Goal: Information Seeking & Learning: Learn about a topic

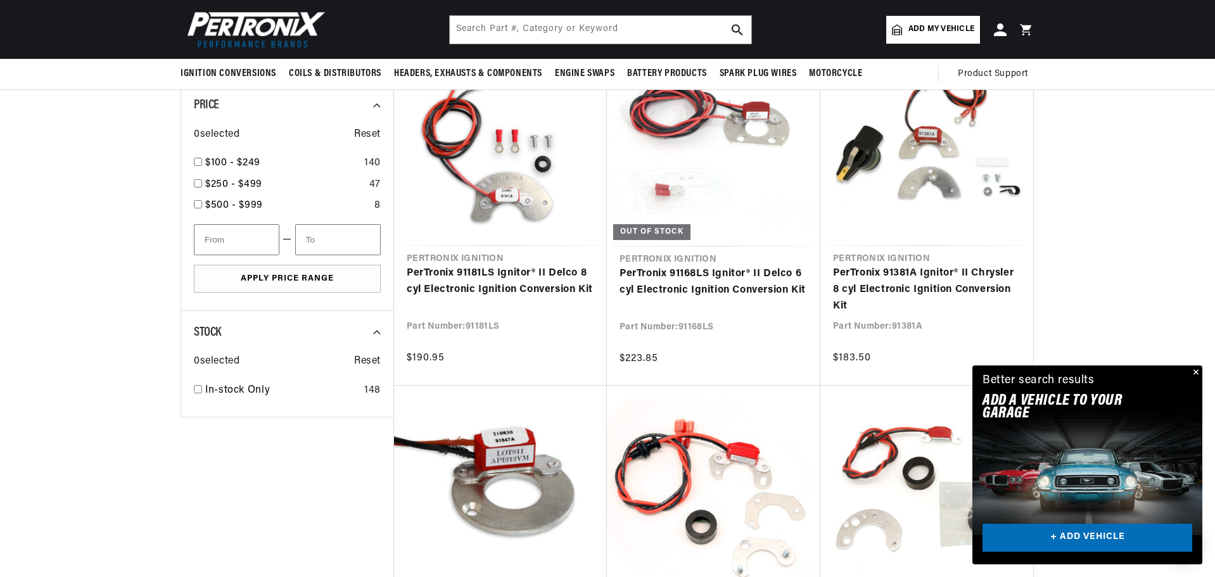
scroll to position [697, 0]
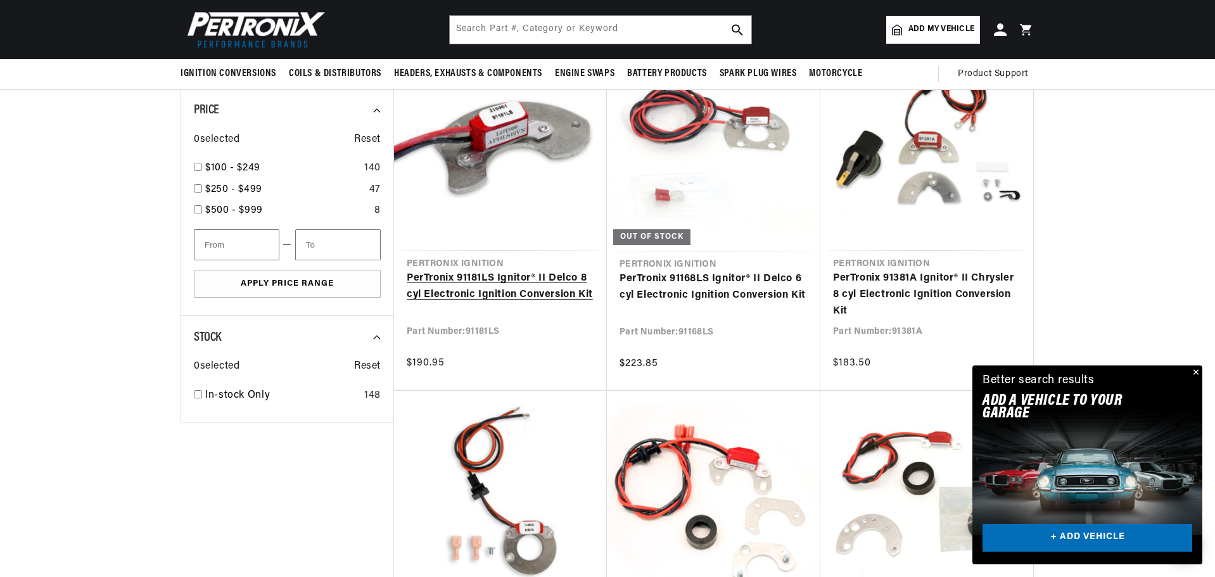
click at [504, 280] on link "PerTronix 91181LS Ignitor® II Delco 8 cyl Electronic Ignition Conversion Kit" at bounding box center [500, 286] width 187 height 32
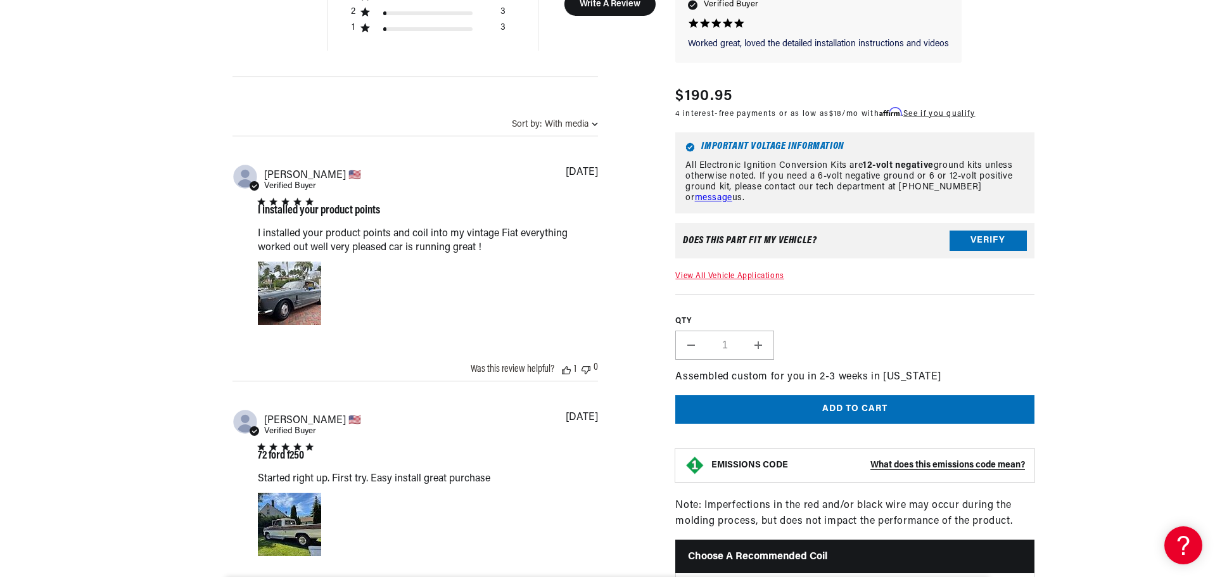
scroll to position [0, 791]
click at [723, 277] on link "View All Vehicle Applications" at bounding box center [729, 276] width 108 height 8
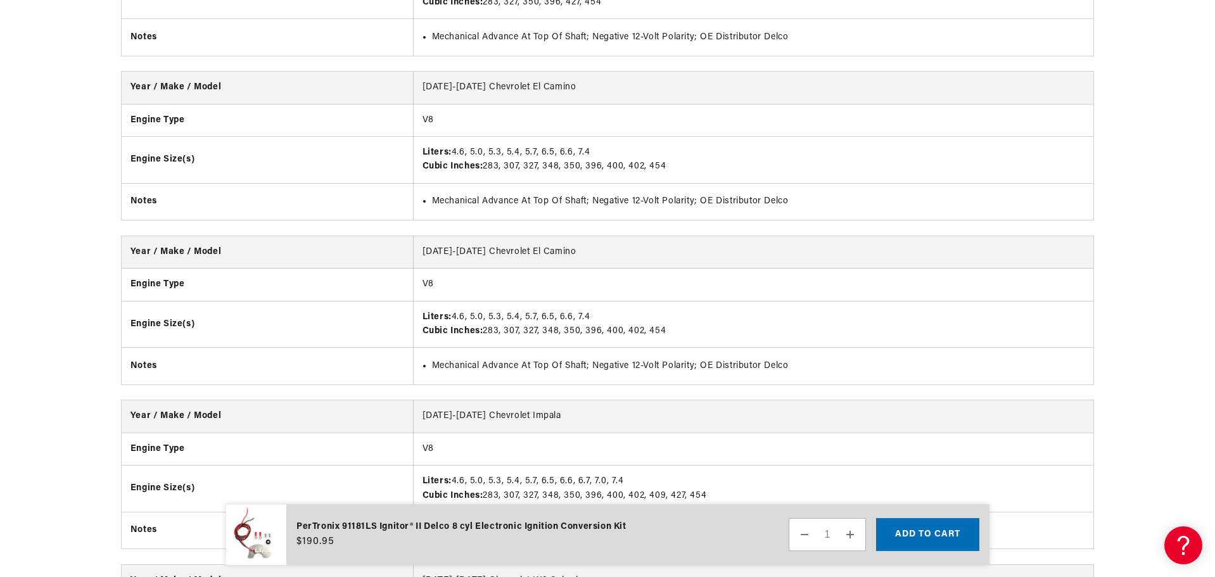
scroll to position [8157, 0]
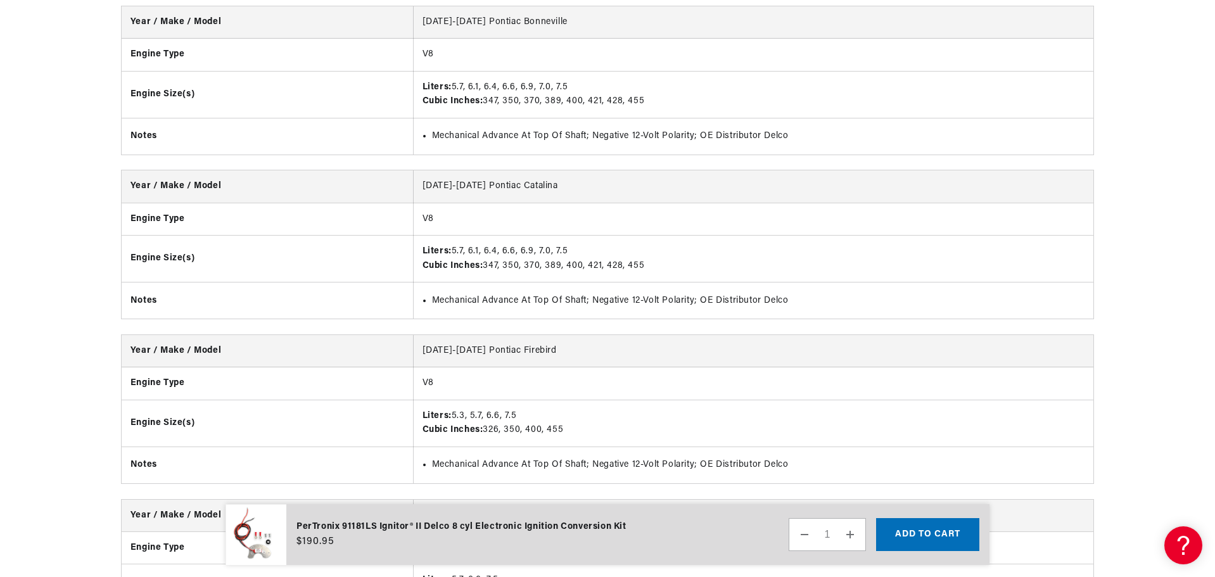
scroll to position [17023, 0]
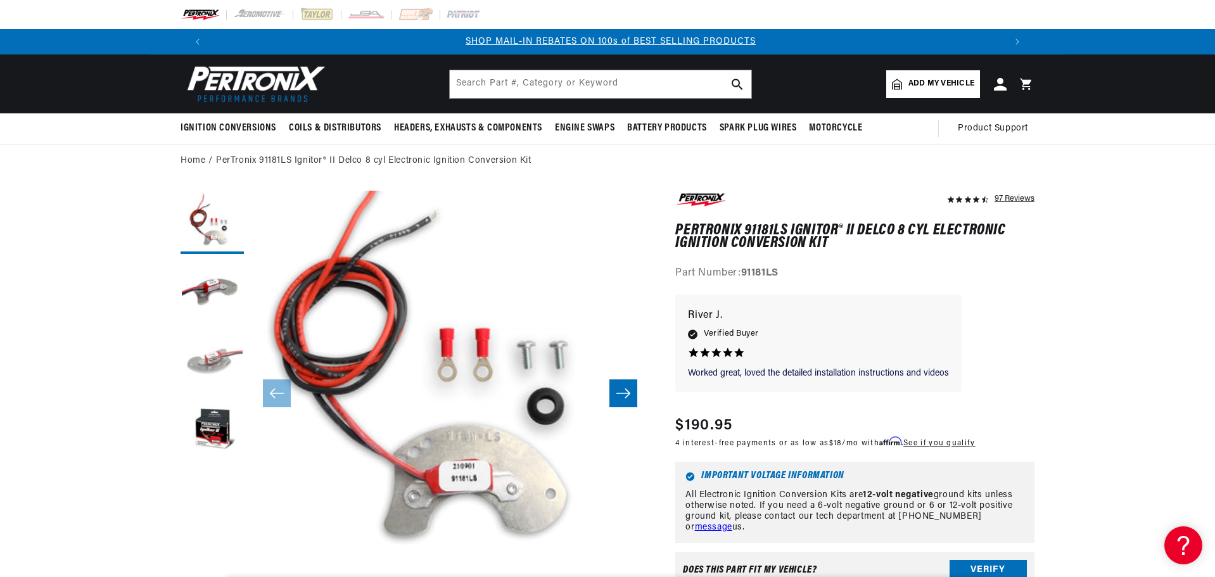
click at [216, 357] on button "Load image 3 in gallery view" at bounding box center [211, 361] width 63 height 63
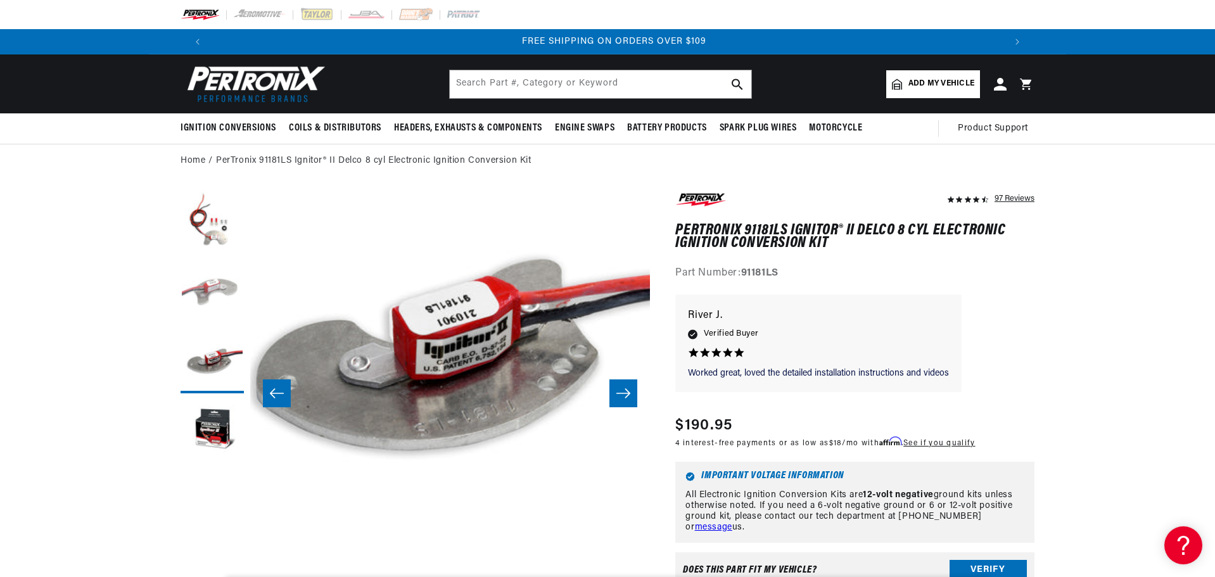
click at [225, 293] on button "Load image 2 in gallery view" at bounding box center [211, 291] width 63 height 63
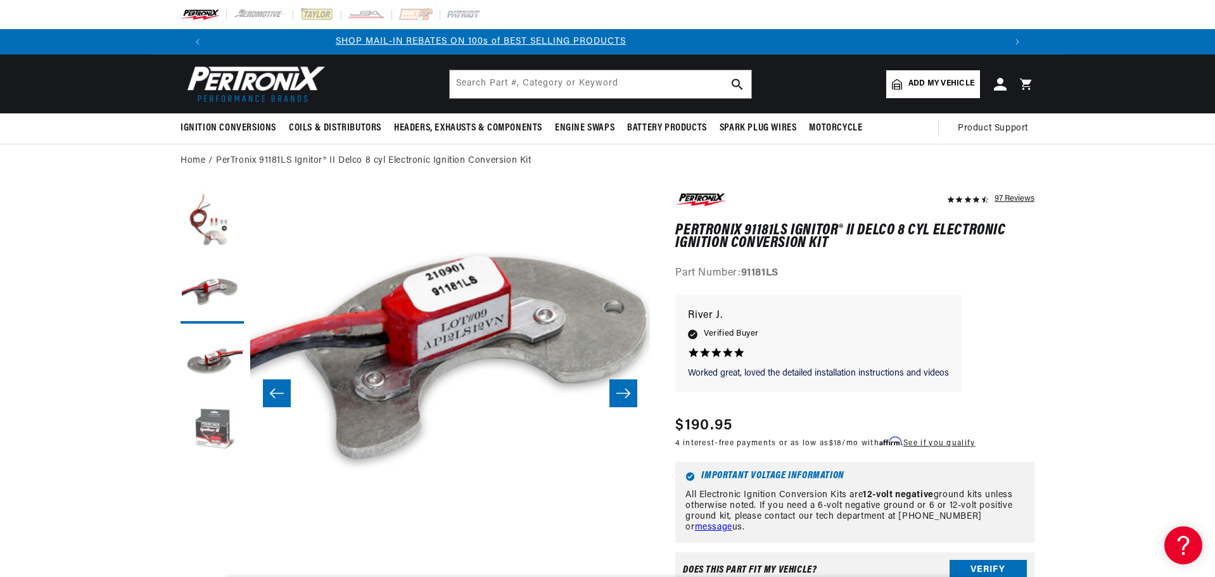
click at [212, 431] on button "Load image 4 in gallery view" at bounding box center [211, 431] width 63 height 63
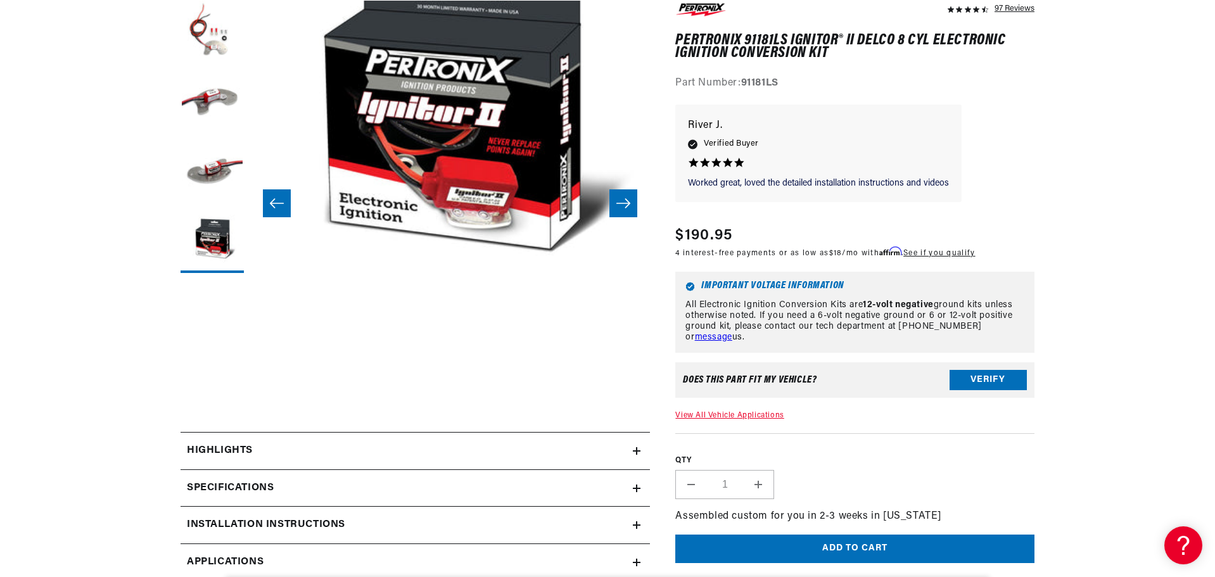
drag, startPoint x: 252, startPoint y: 448, endPoint x: 245, endPoint y: 446, distance: 7.2
click at [251, 448] on h2 "Highlights" at bounding box center [220, 451] width 66 height 16
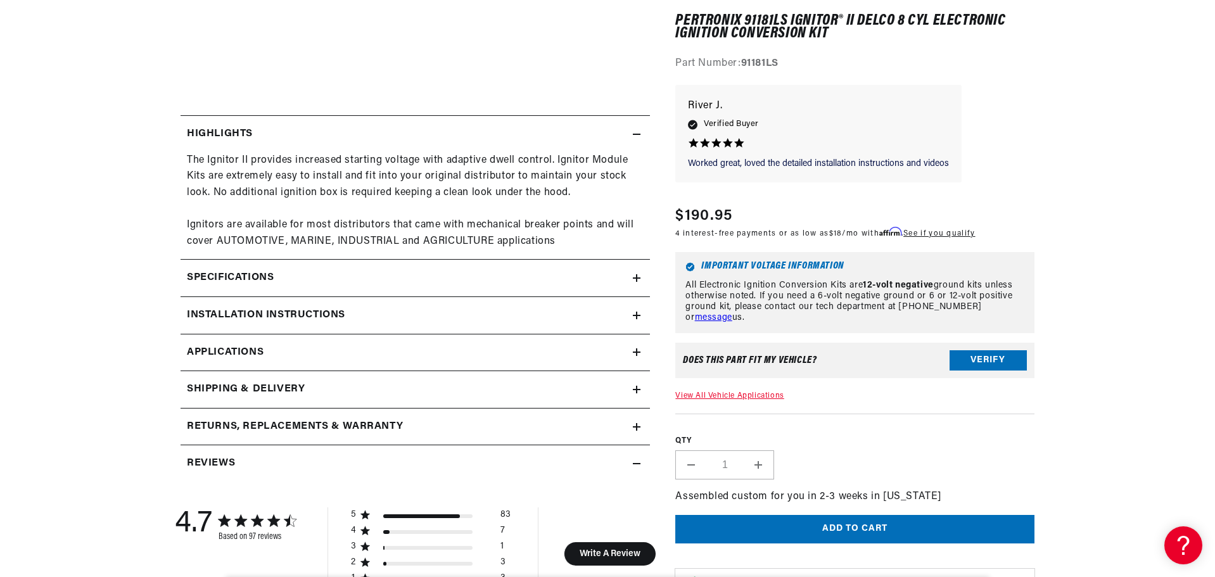
click at [279, 191] on div "The Ignitor II provides increased starting voltage with adaptive dwell control.…" at bounding box center [415, 202] width 457 height 98
click at [324, 168] on div "The Ignitor II provides increased starting voltage with adaptive dwell control.…" at bounding box center [415, 202] width 457 height 98
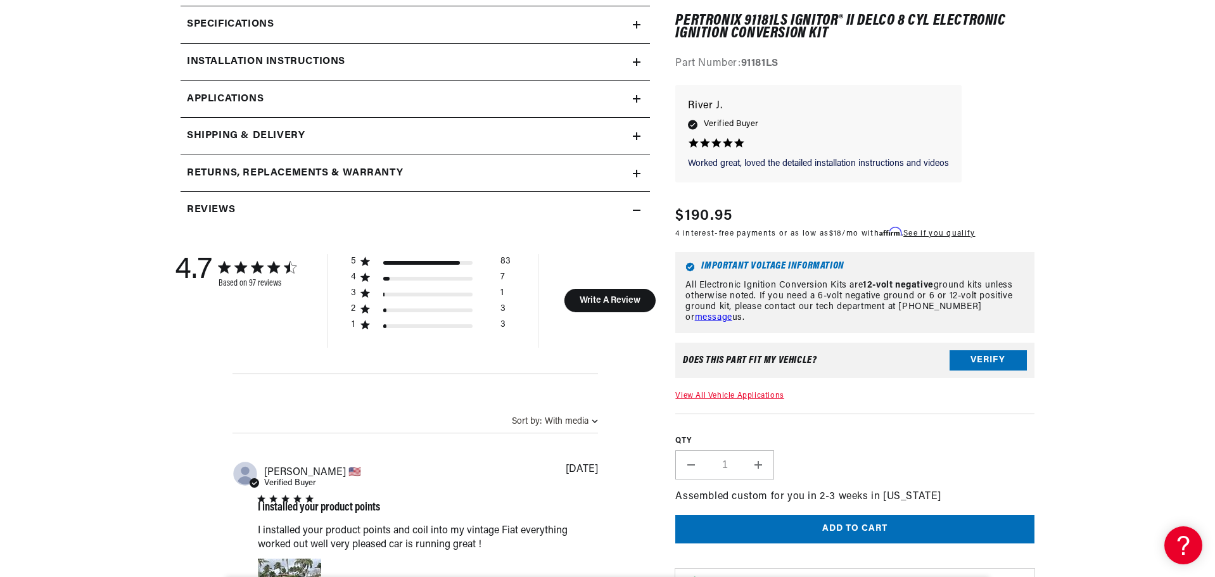
click at [250, 270] on icon "customer reviews" at bounding box center [257, 267] width 14 height 14
drag, startPoint x: 196, startPoint y: 262, endPoint x: 210, endPoint y: 215, distance: 49.1
click at [196, 261] on div "4.7" at bounding box center [193, 271] width 37 height 34
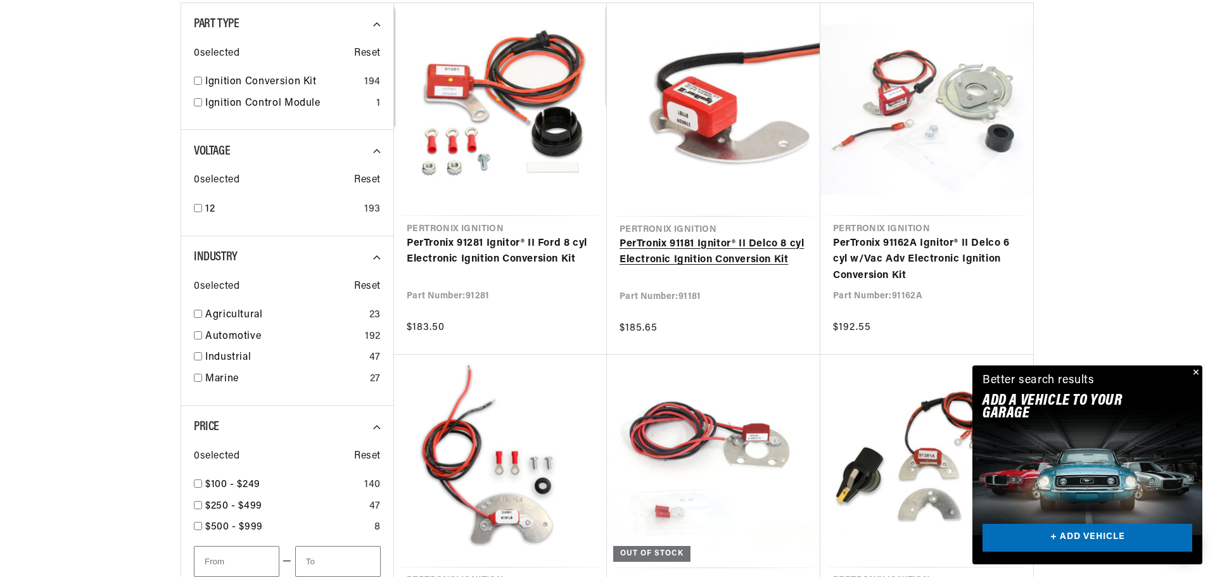
scroll to position [0, 791]
click at [722, 246] on link "PerTronix 91181 Ignitor® II Delco 8 cyl Electronic Ignition Conversion Kit" at bounding box center [713, 252] width 188 height 32
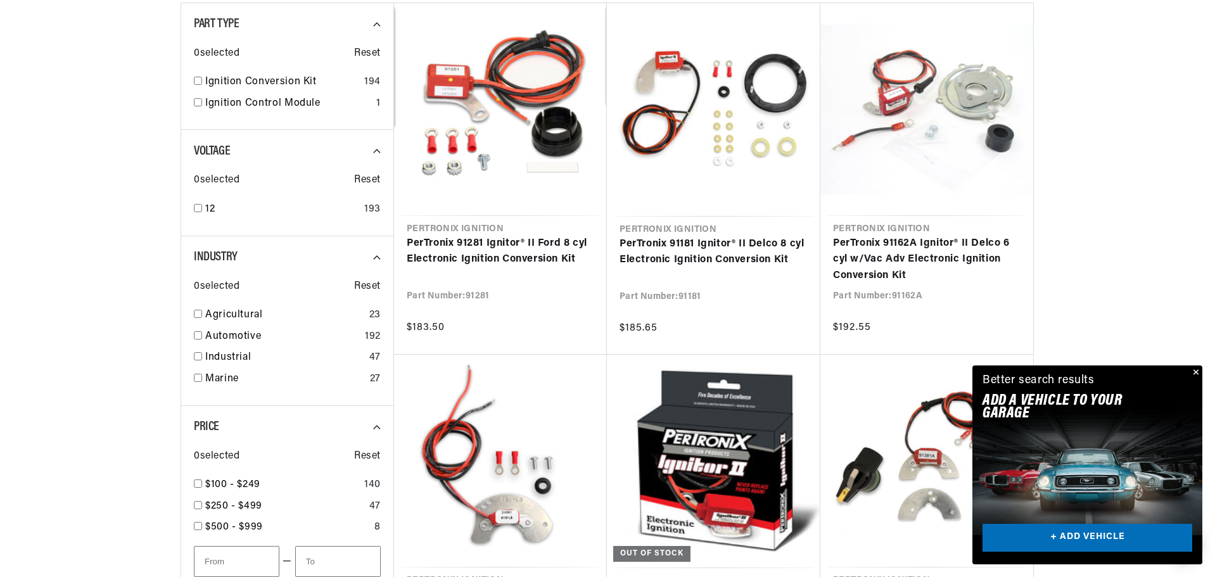
scroll to position [0, 1582]
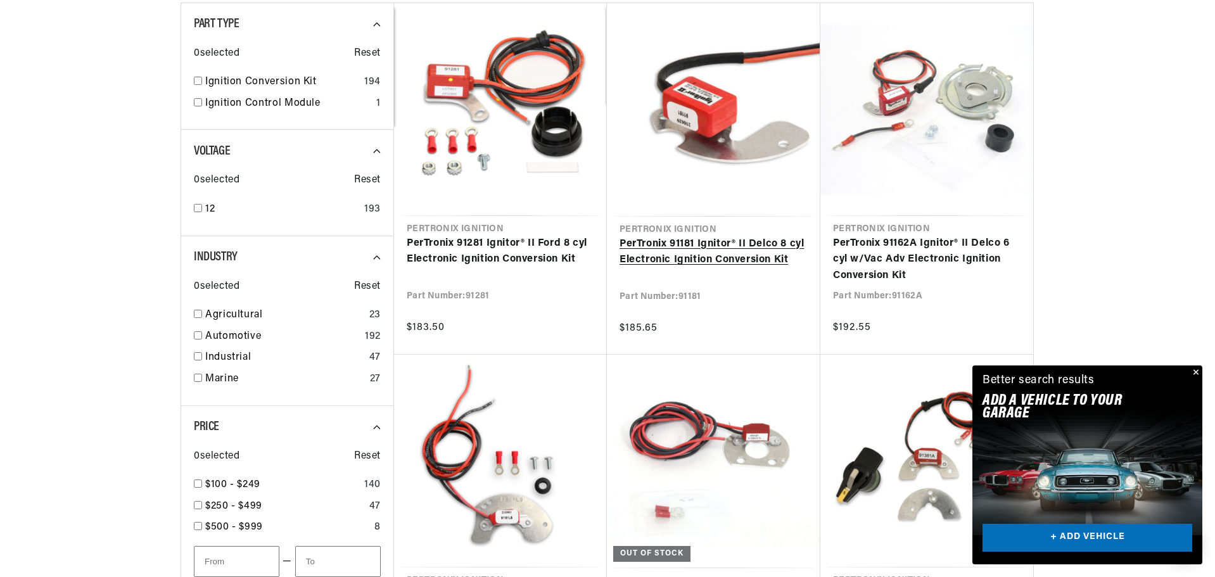
click at [757, 239] on link "PerTronix 91181 Ignitor® II Delco 8 cyl Electronic Ignition Conversion Kit" at bounding box center [713, 252] width 188 height 32
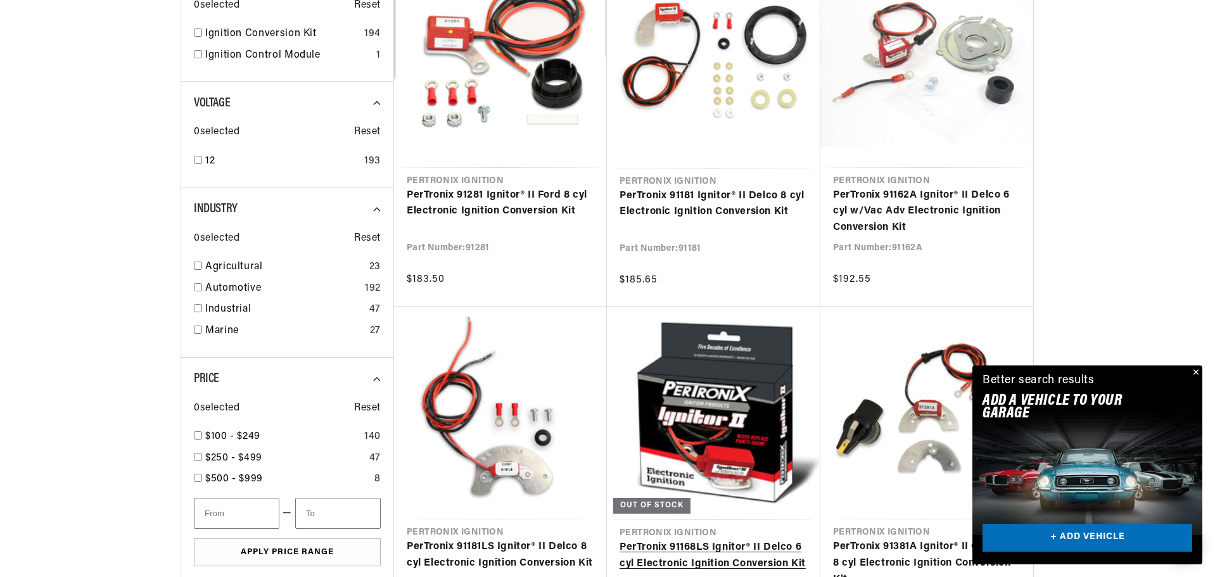
scroll to position [570, 0]
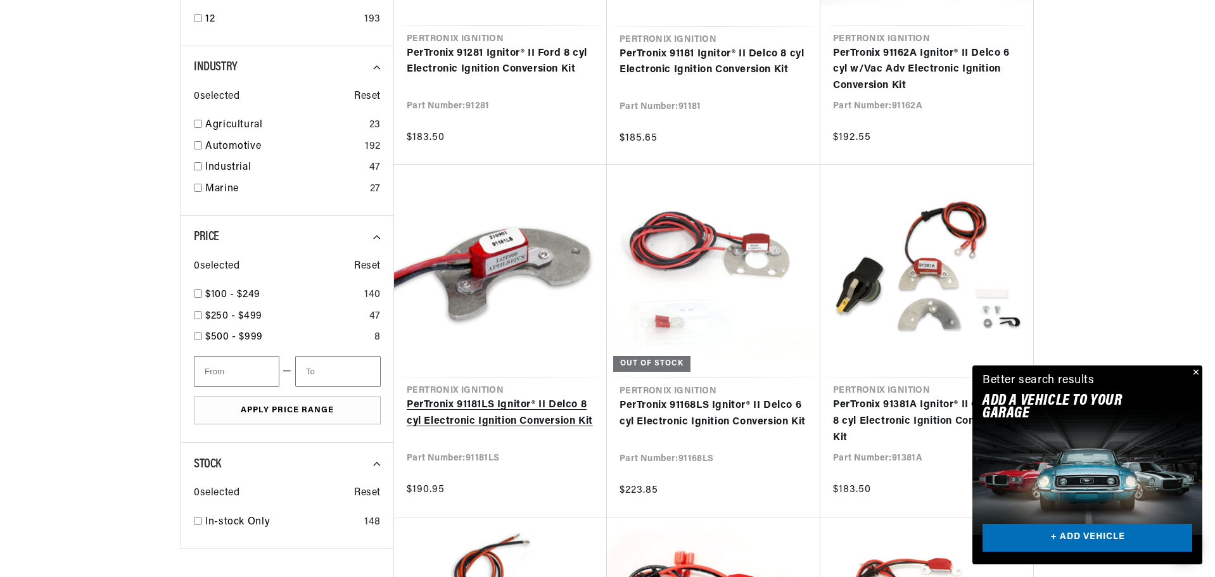
click at [492, 405] on link "PerTronix 91181LS Ignitor® II Delco 8 cyl Electronic Ignition Conversion Kit" at bounding box center [500, 413] width 187 height 32
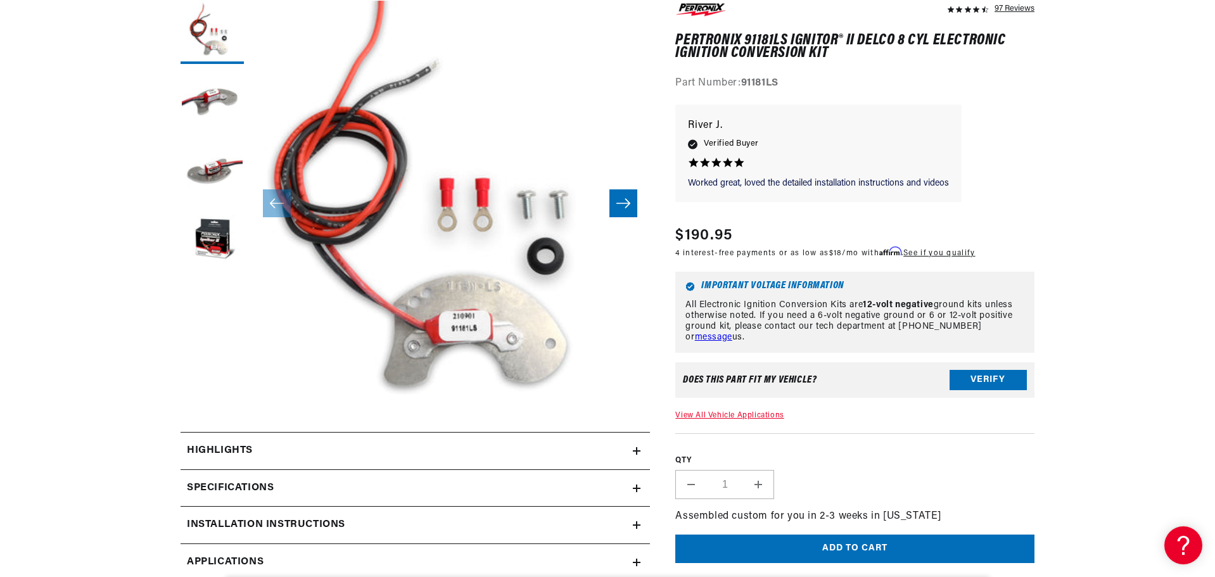
scroll to position [317, 0]
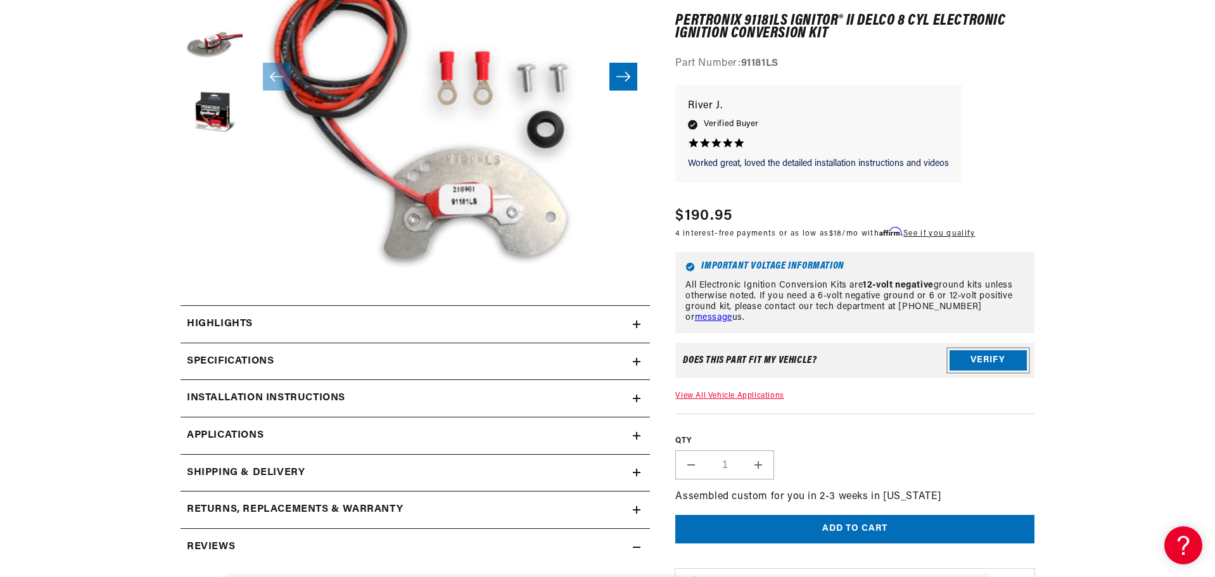
click at [979, 351] on button "Verify" at bounding box center [987, 361] width 77 height 20
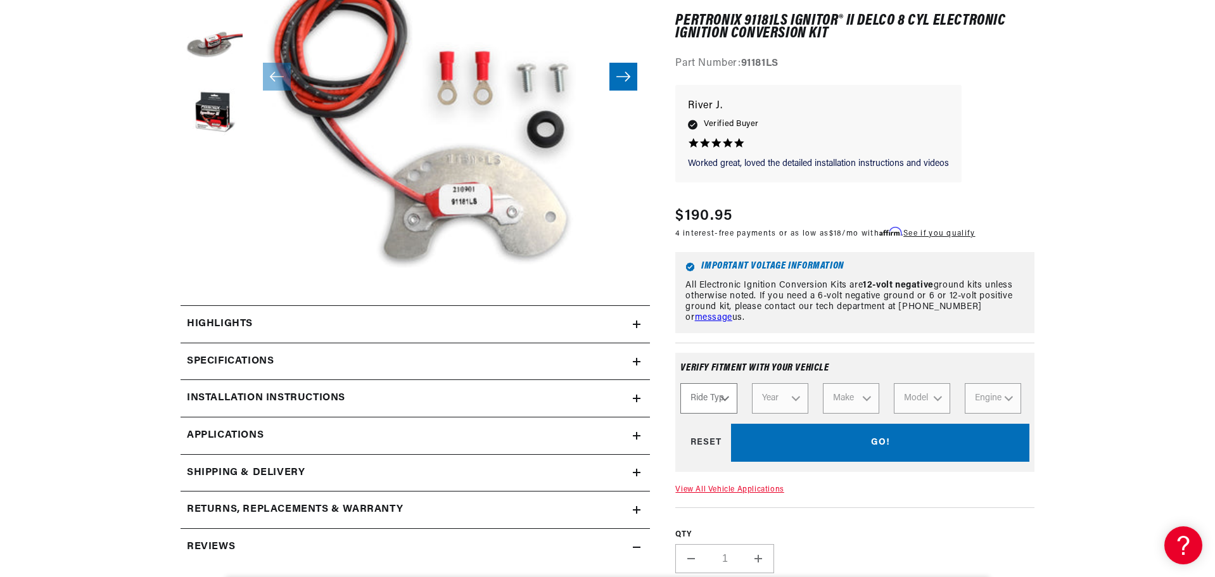
click at [715, 398] on select "Ride Type Automotive Agricultural Industrial Marine Motorcycle" at bounding box center [708, 399] width 56 height 30
select select "Automotive"
click at [680, 384] on select "Ride Type Automotive Agricultural Industrial Marine Motorcycle" at bounding box center [708, 399] width 56 height 30
select select "Automotive"
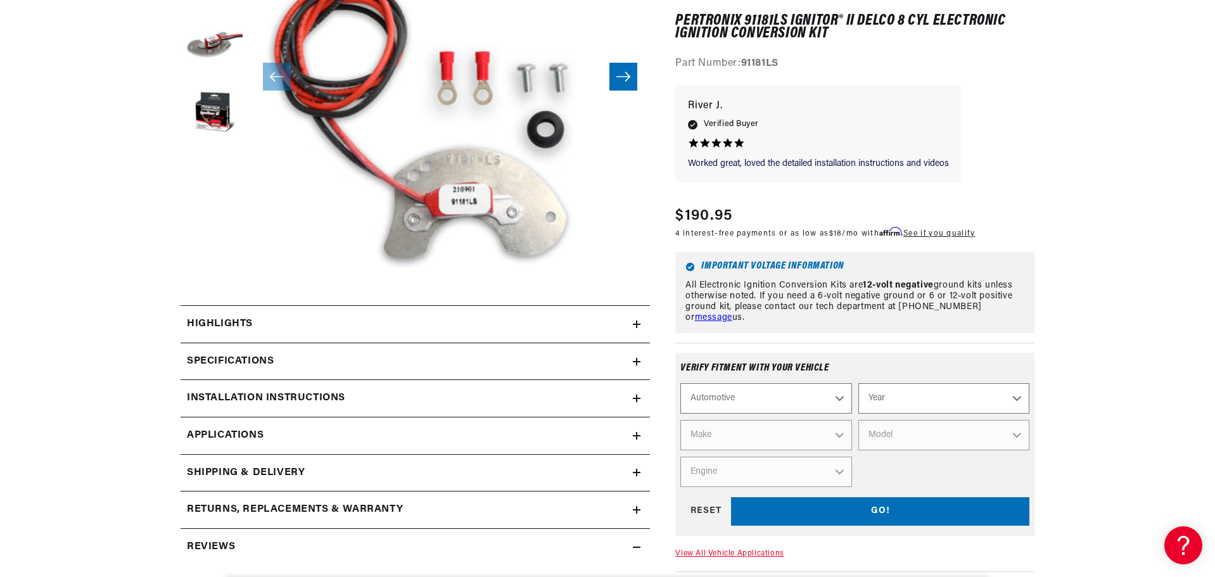
scroll to position [0, 0]
click at [921, 407] on select "Year 2022 2021 2020 2019 2018 2017 2016 2015 2014 2013 2012 2011 2010 2009 2008…" at bounding box center [943, 399] width 171 height 30
select select "1969"
click at [858, 384] on select "Year 2022 2021 2020 2019 2018 2017 2016 2015 2014 2013 2012 2011 2010 2009 2008…" at bounding box center [943, 399] width 171 height 30
select select "1969"
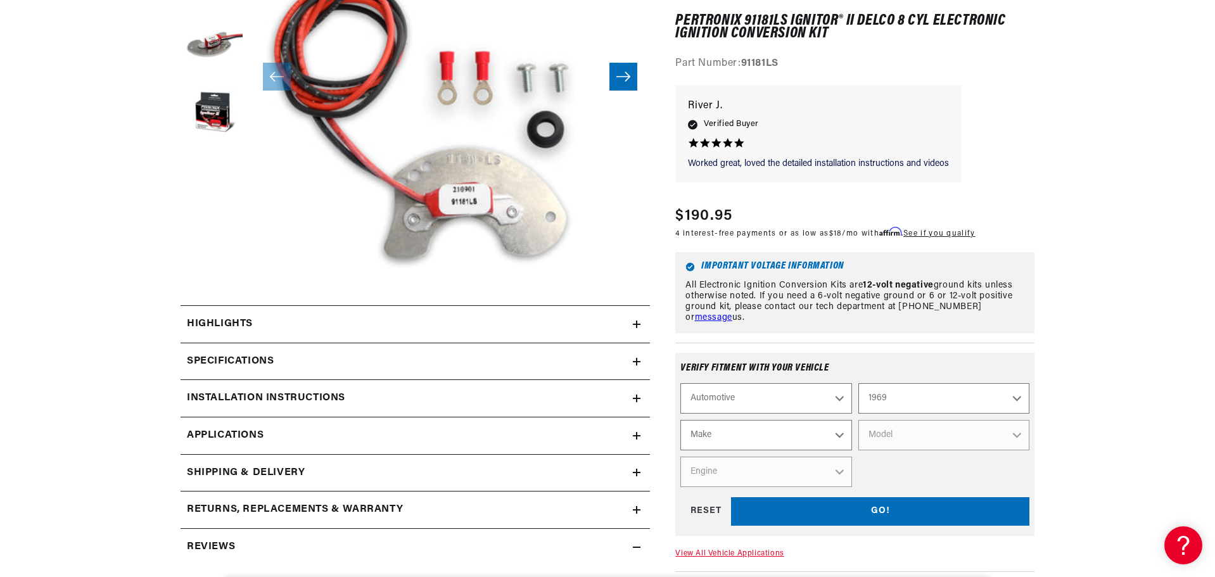
click at [765, 432] on select "Make Alfa Romeo American Motors Aston Martin Austin Austin Healey Avanti BMW Bu…" at bounding box center [765, 436] width 171 height 30
select select "Pontiac"
click at [680, 421] on select "Make Alfa Romeo American Motors Aston Martin Austin Austin Healey Avanti BMW Bu…" at bounding box center [765, 436] width 171 height 30
select select "Pontiac"
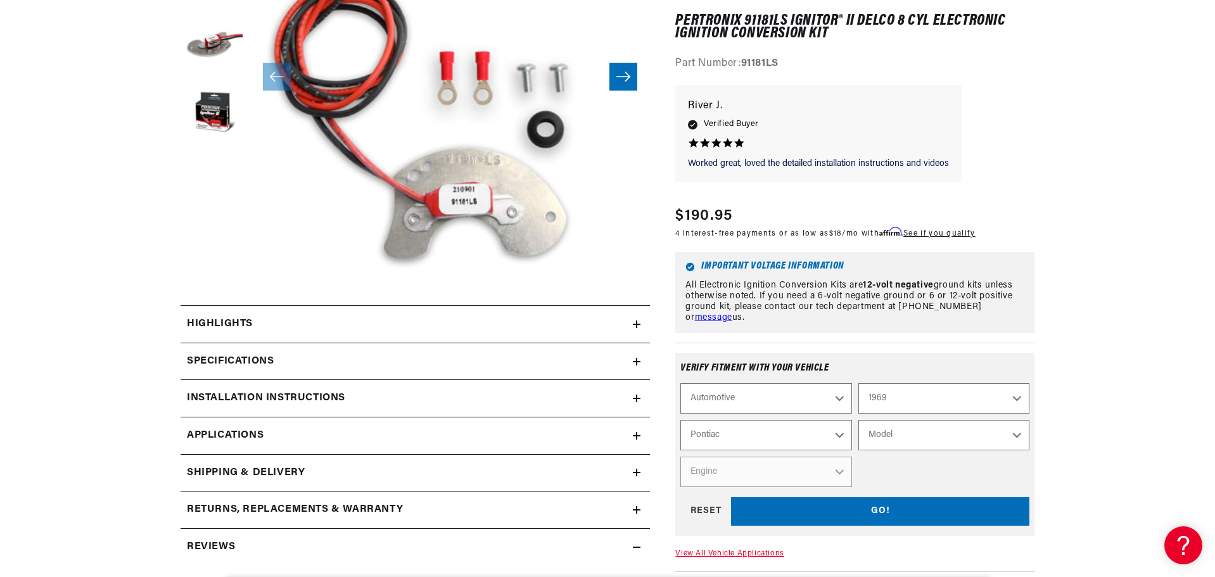
click at [921, 430] on select "Model Acadian Beaumont Bonneville Catalina Executive Firebird Grand Prix GTO La…" at bounding box center [943, 436] width 171 height 30
select select "Firebird"
click at [858, 421] on select "Model Acadian Beaumont Bonneville Catalina Executive Firebird Grand Prix GTO La…" at bounding box center [943, 436] width 171 height 30
select select "Firebird"
click at [752, 474] on select "Engine 7.5L 230cid / 3.8L 250cid / 4.1L 327cid / 5.3L 350cid / 5.7L 400cid / 6.…" at bounding box center [765, 472] width 171 height 30
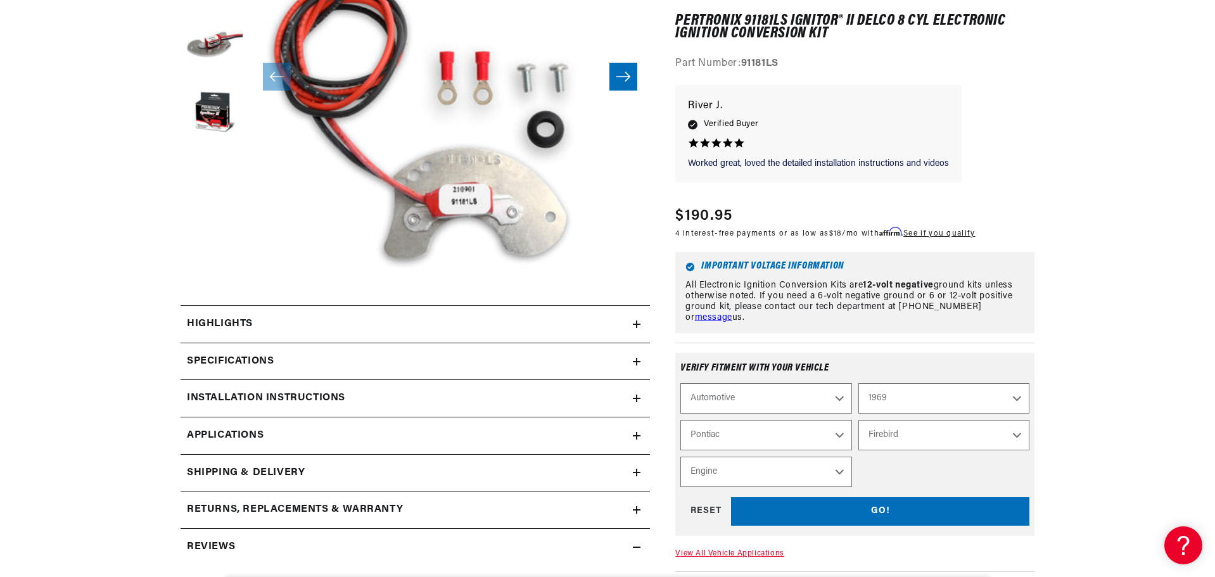
select select "400cid-6.6L"
click at [680, 457] on select "Engine 7.5L 230cid / 3.8L 250cid / 4.1L 327cid / 5.3L 350cid / 5.7L 400cid / 6.…" at bounding box center [765, 472] width 171 height 30
select select "Engine"
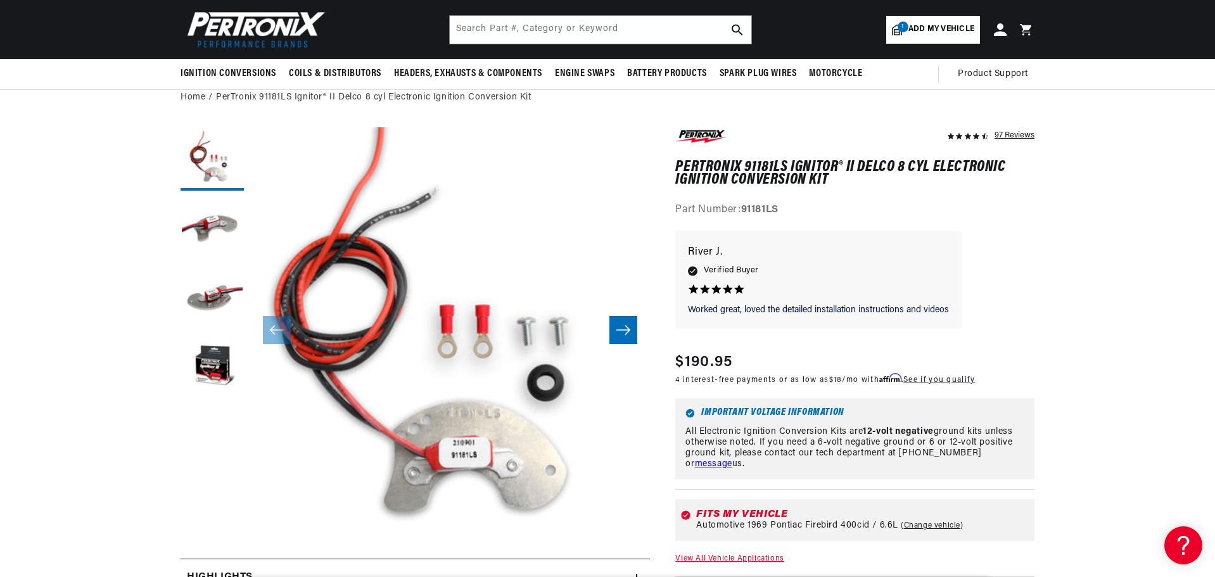
scroll to position [0, 1493]
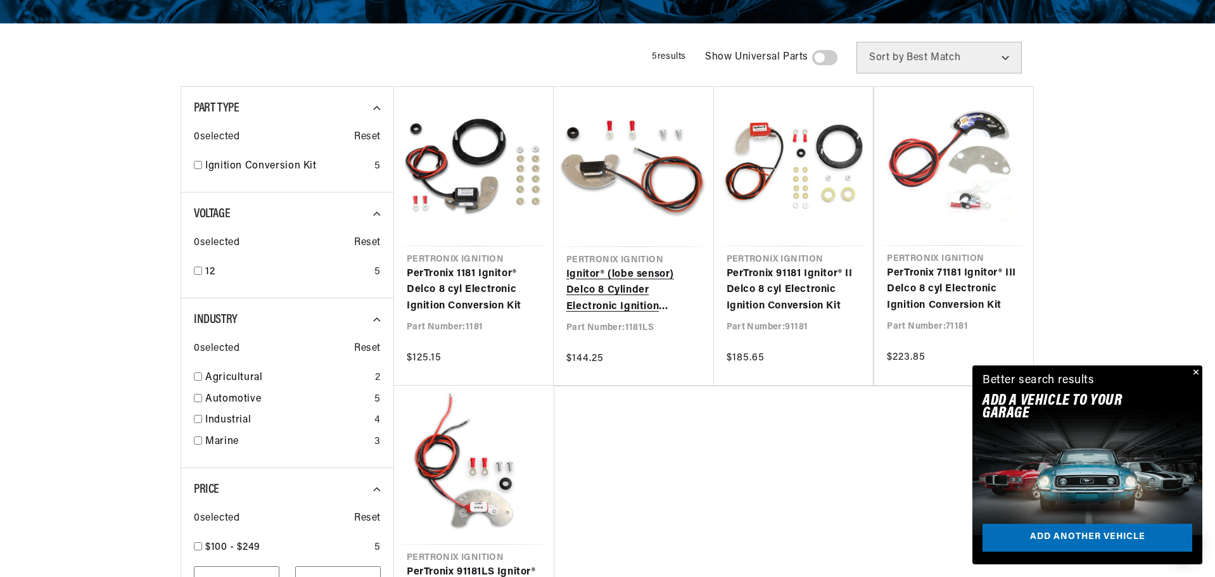
scroll to position [0, 791]
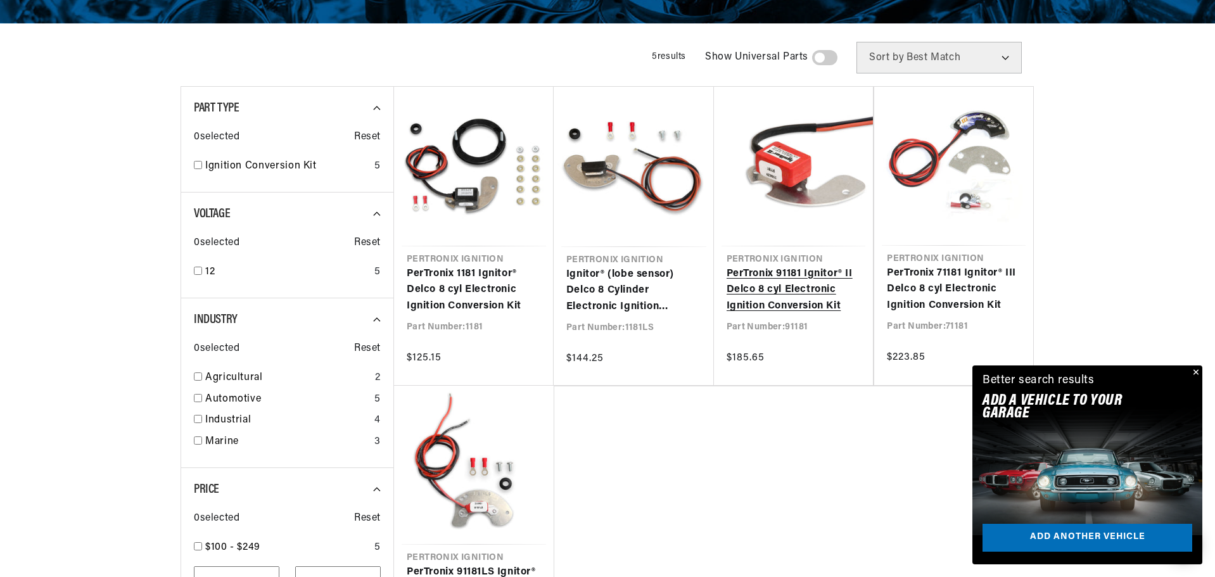
click at [794, 276] on link "PerTronix 91181 Ignitor® II Delco 8 cyl Electronic Ignition Conversion Kit" at bounding box center [793, 290] width 134 height 49
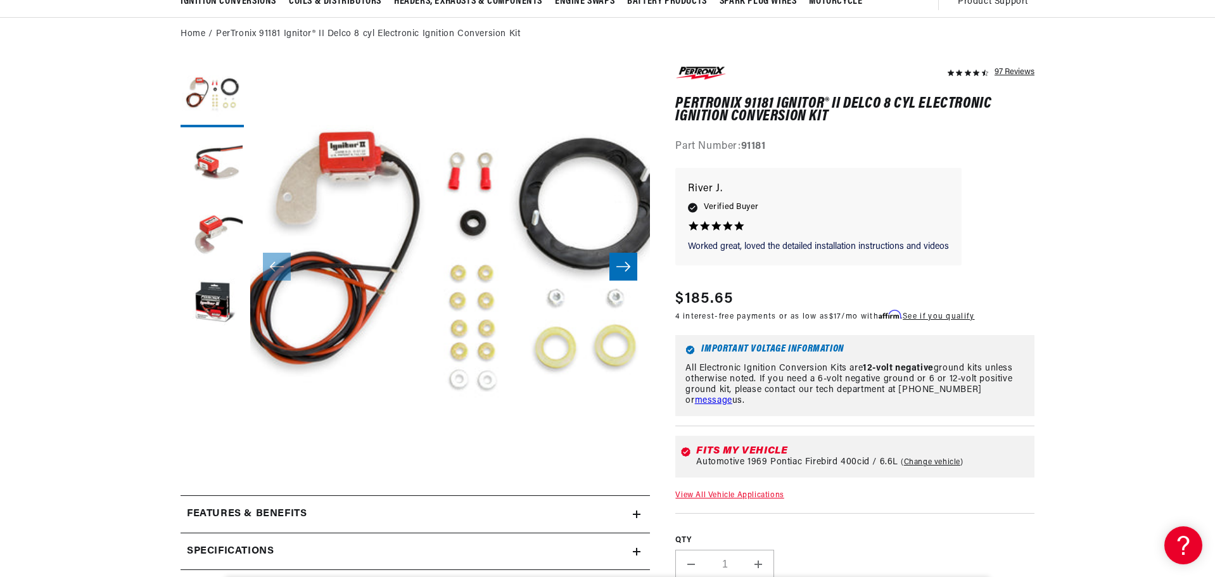
scroll to position [0, 791]
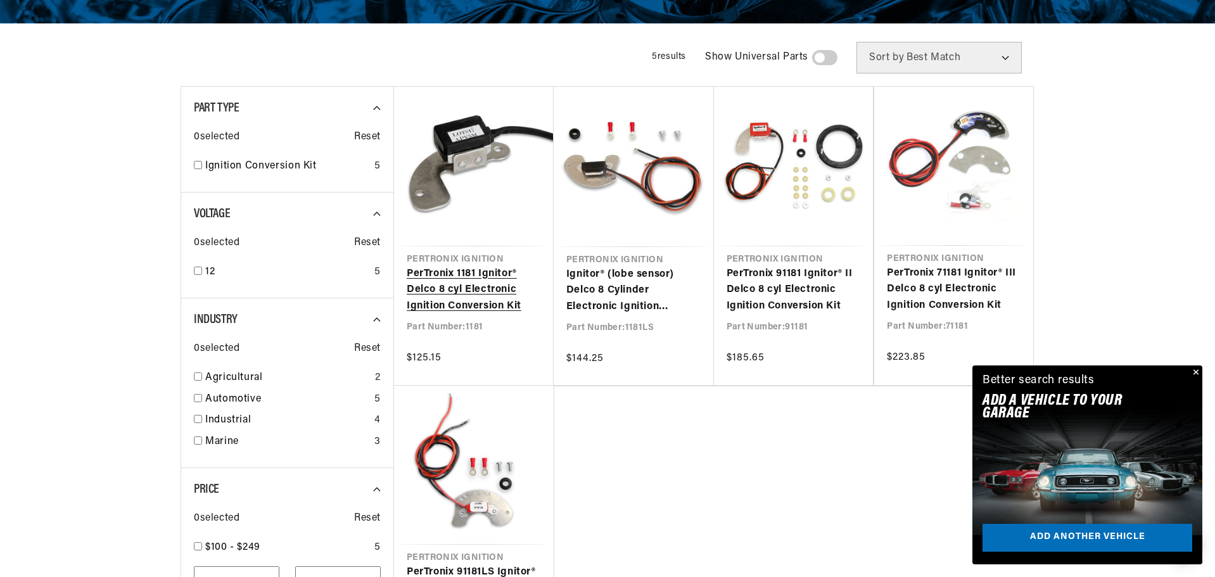
scroll to position [0, 1582]
click at [445, 270] on link "PerTronix 1181 Ignitor® Delco 8 cyl Electronic Ignition Conversion Kit" at bounding box center [474, 290] width 134 height 49
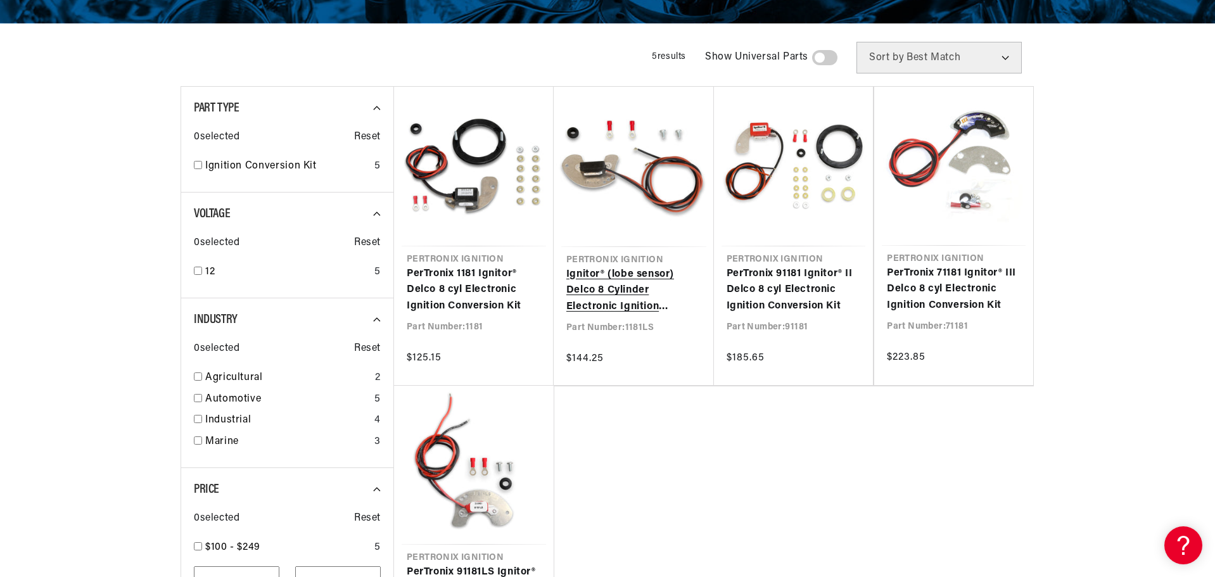
click at [617, 283] on link "Ignitor® (lobe sensor) Delco 8 Cylinder Electronic Ignition Conversion Kit" at bounding box center [633, 291] width 135 height 49
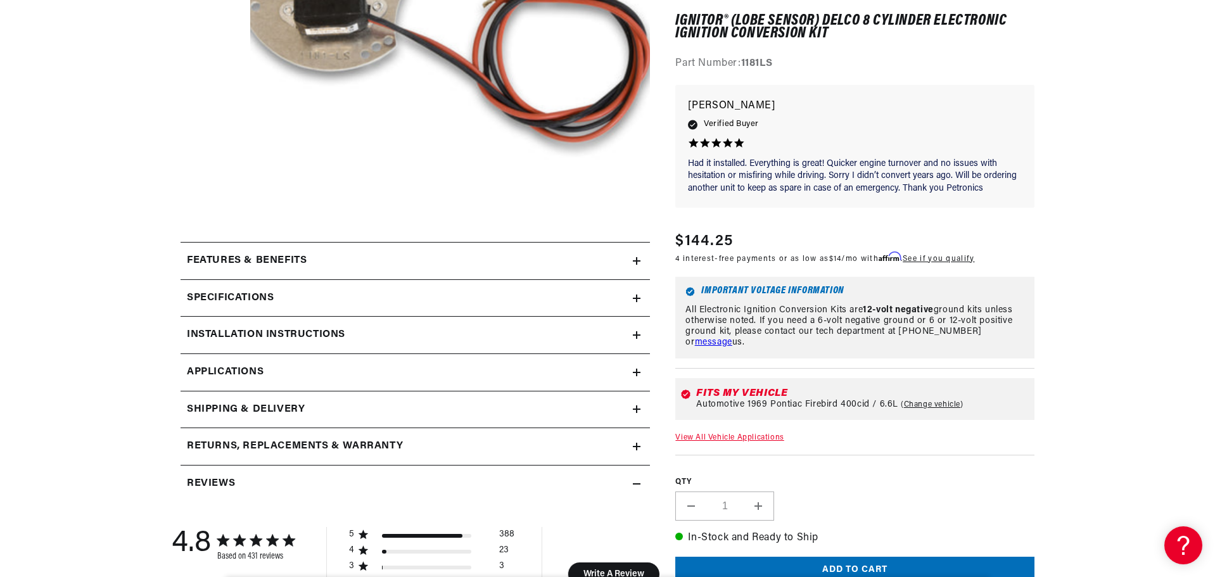
scroll to position [0, 791]
click at [260, 331] on h2 "Installation instructions" at bounding box center [266, 335] width 158 height 16
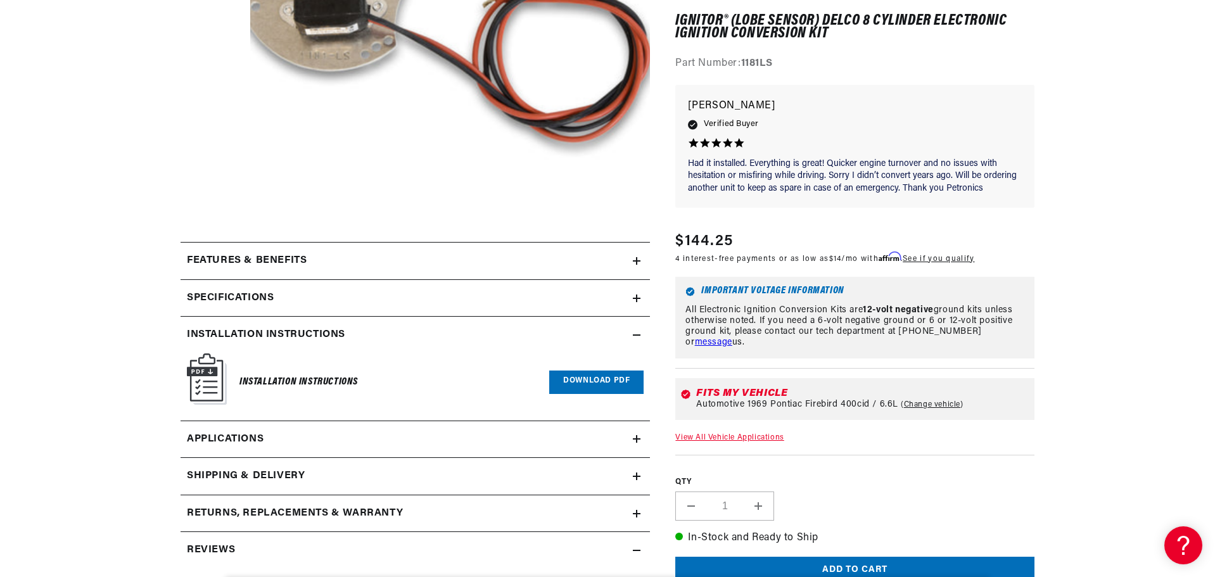
click at [593, 378] on link "Download PDF" at bounding box center [596, 381] width 94 height 23
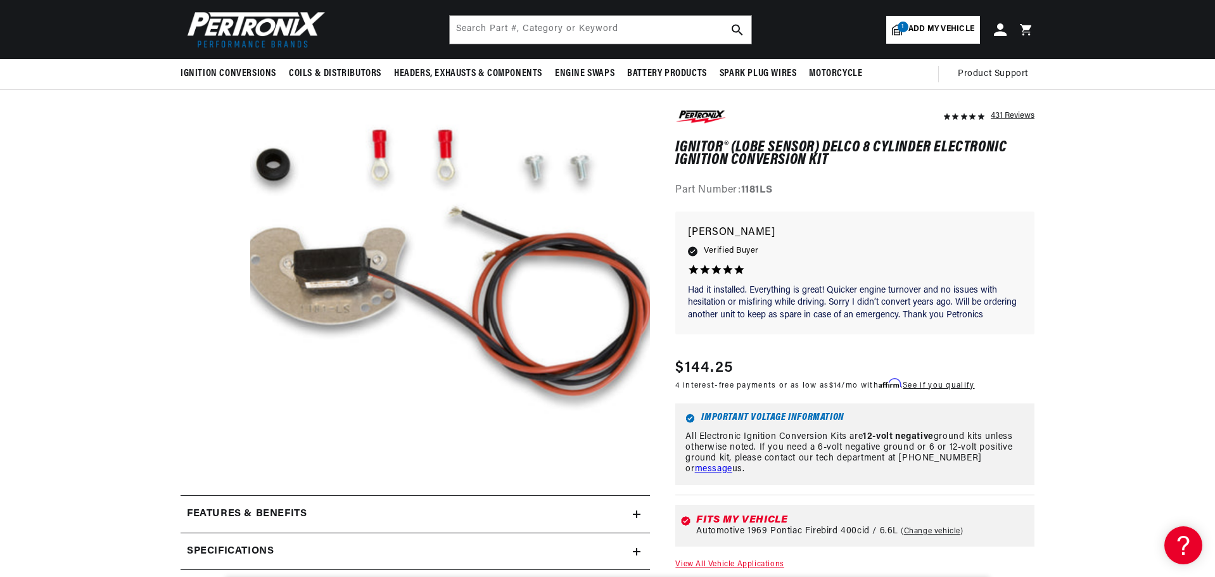
scroll to position [0, 1582]
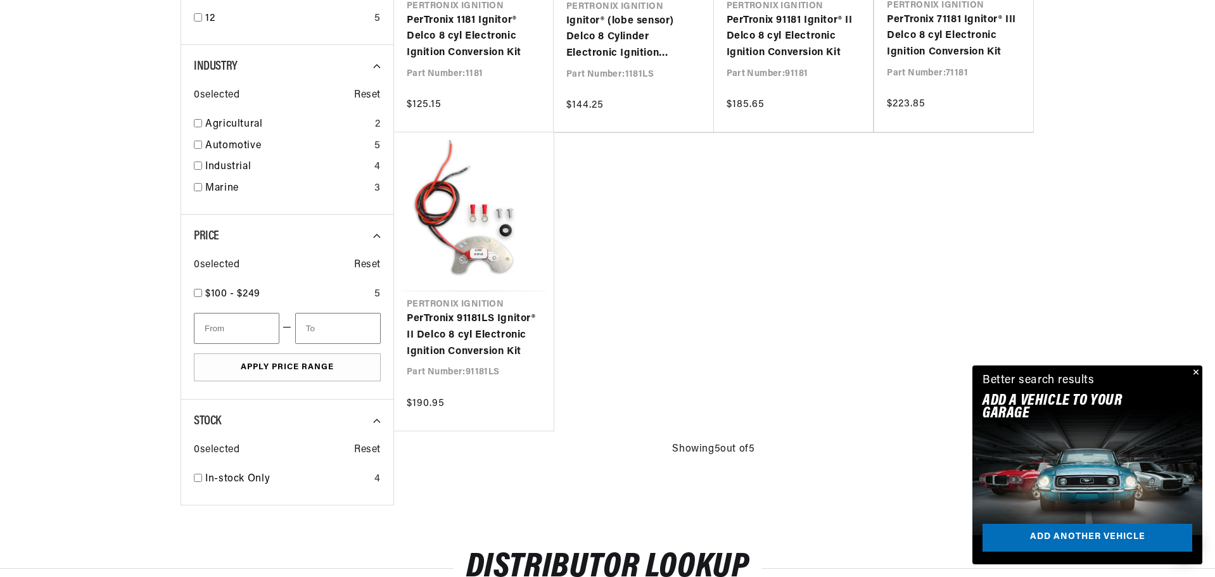
scroll to position [0, 791]
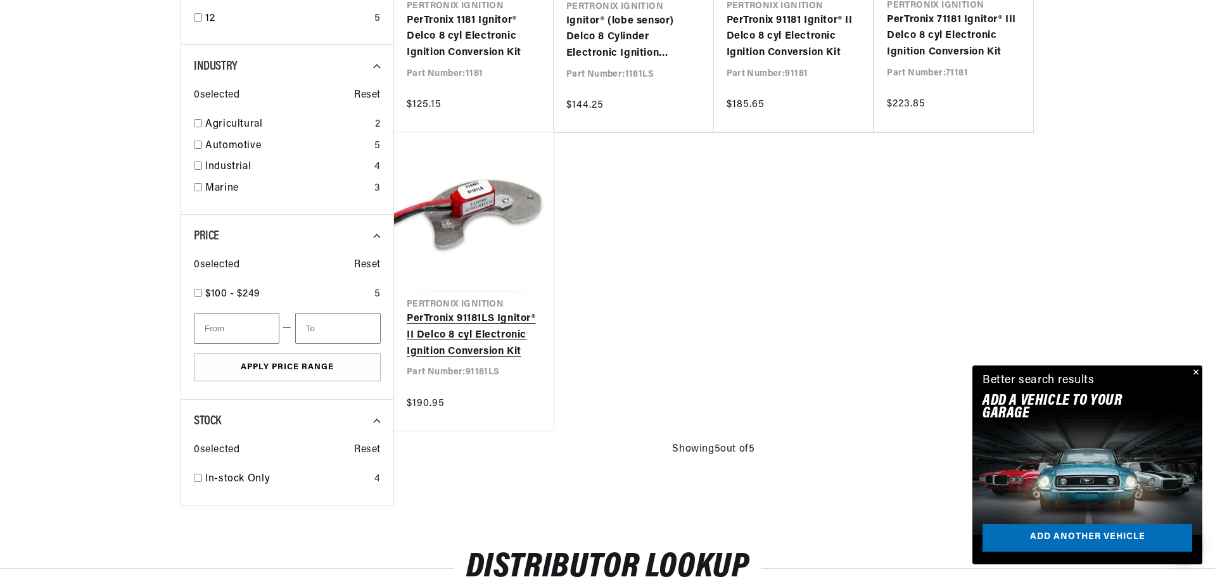
click at [474, 322] on link "PerTronix 91181LS Ignitor® II Delco 8 cyl Electronic Ignition Conversion Kit" at bounding box center [474, 335] width 134 height 49
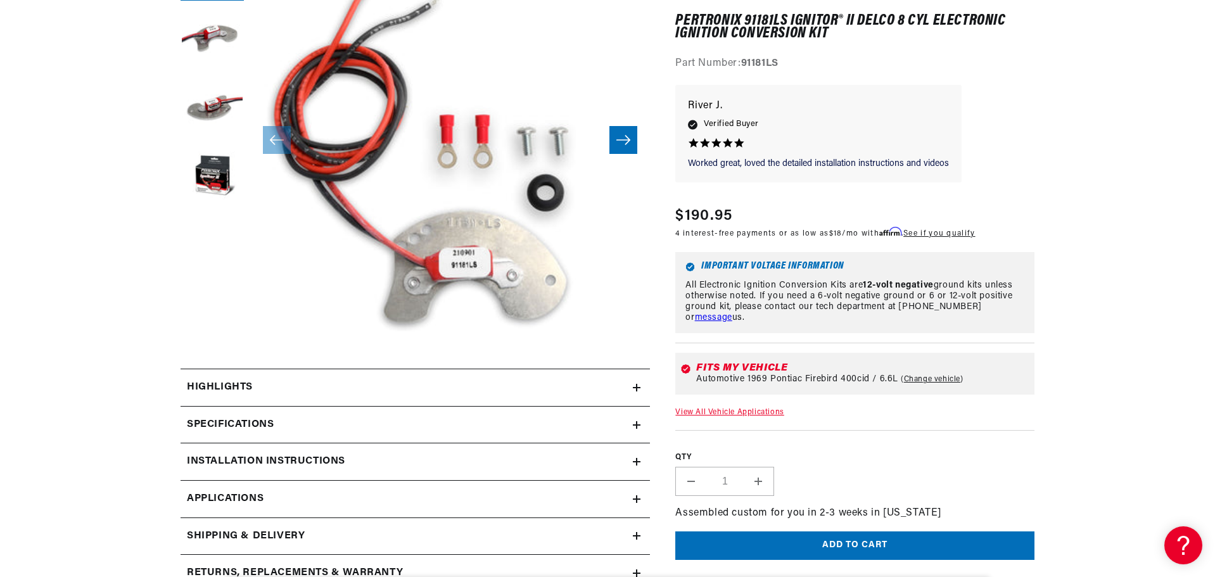
scroll to position [443, 0]
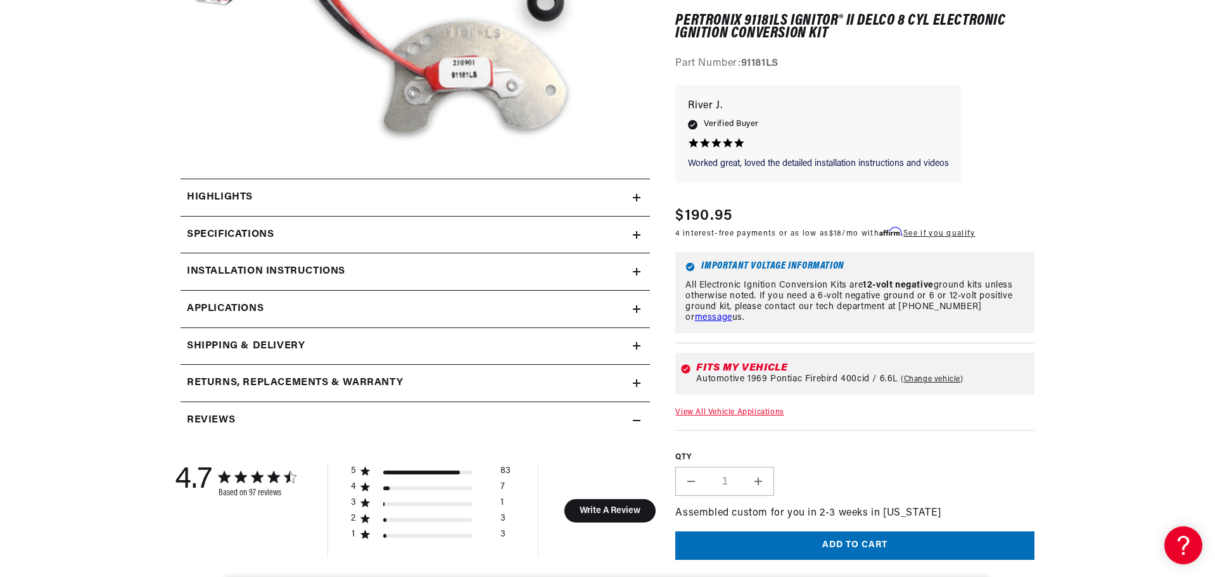
click at [241, 265] on h2 "Installation instructions" at bounding box center [266, 271] width 158 height 16
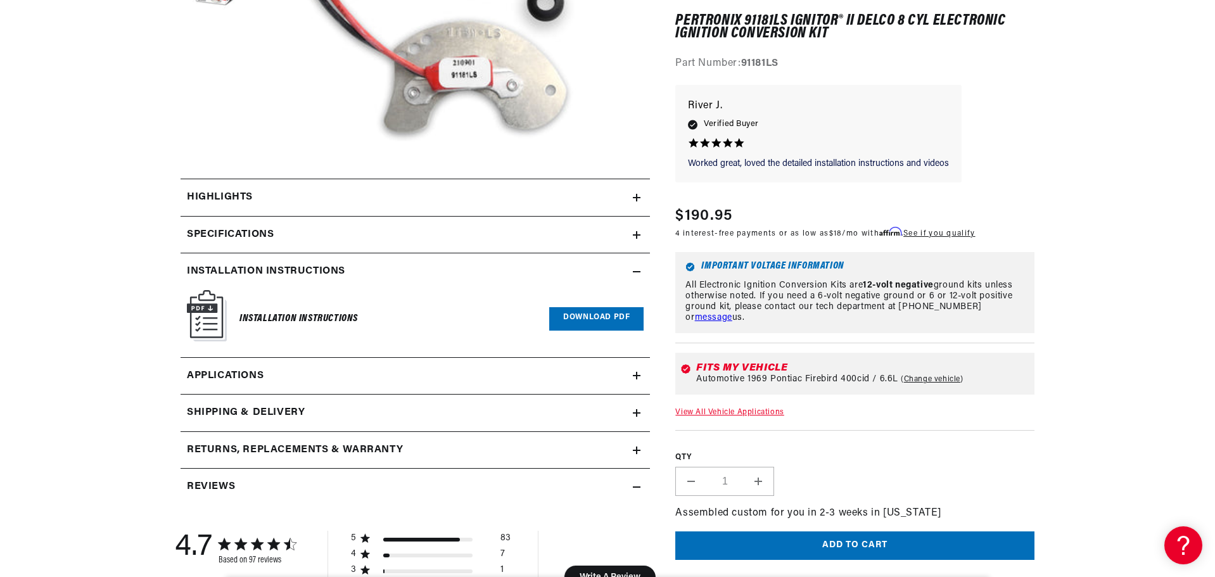
click at [591, 313] on link "Download PDF" at bounding box center [596, 318] width 94 height 23
click at [237, 189] on h2 "Highlights" at bounding box center [220, 197] width 66 height 16
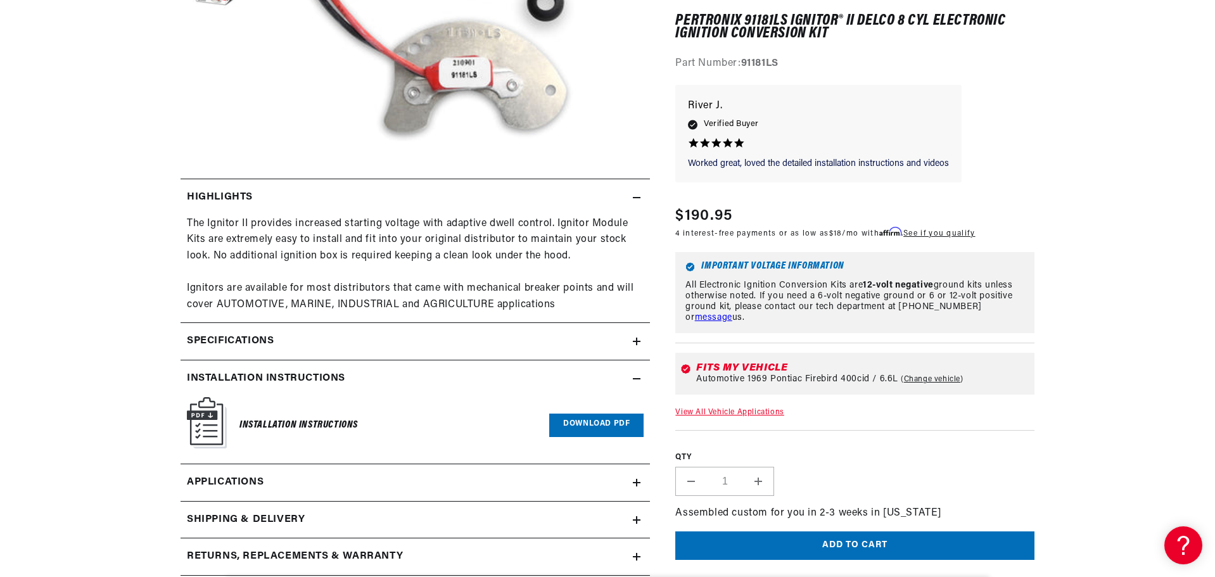
scroll to position [0, 1582]
click at [269, 338] on h2 "Specifications" at bounding box center [230, 341] width 87 height 16
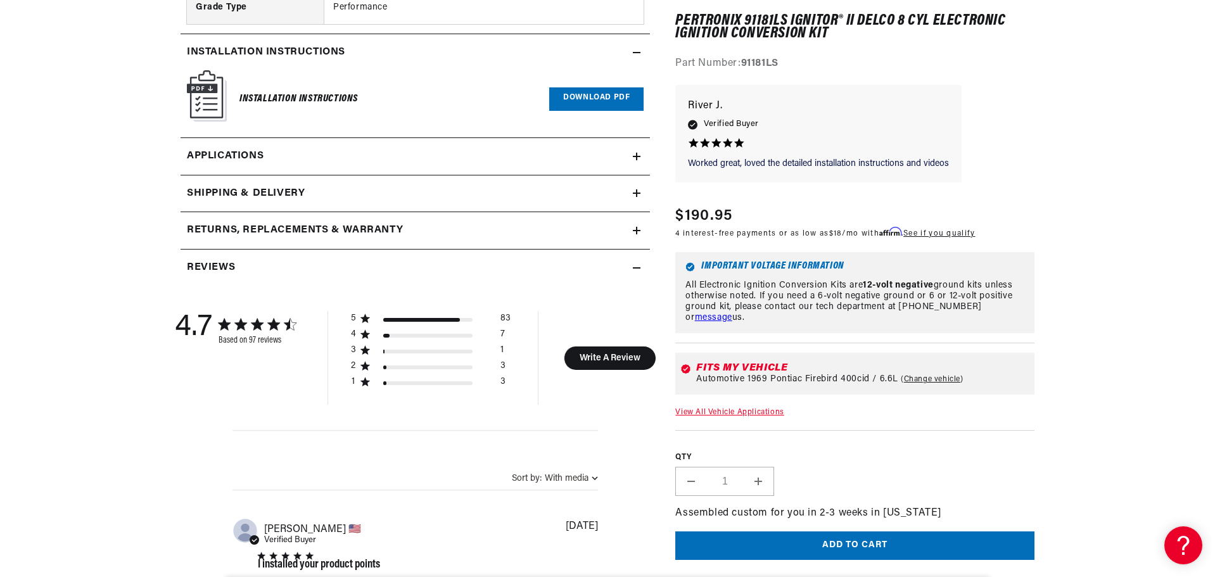
scroll to position [0, 0]
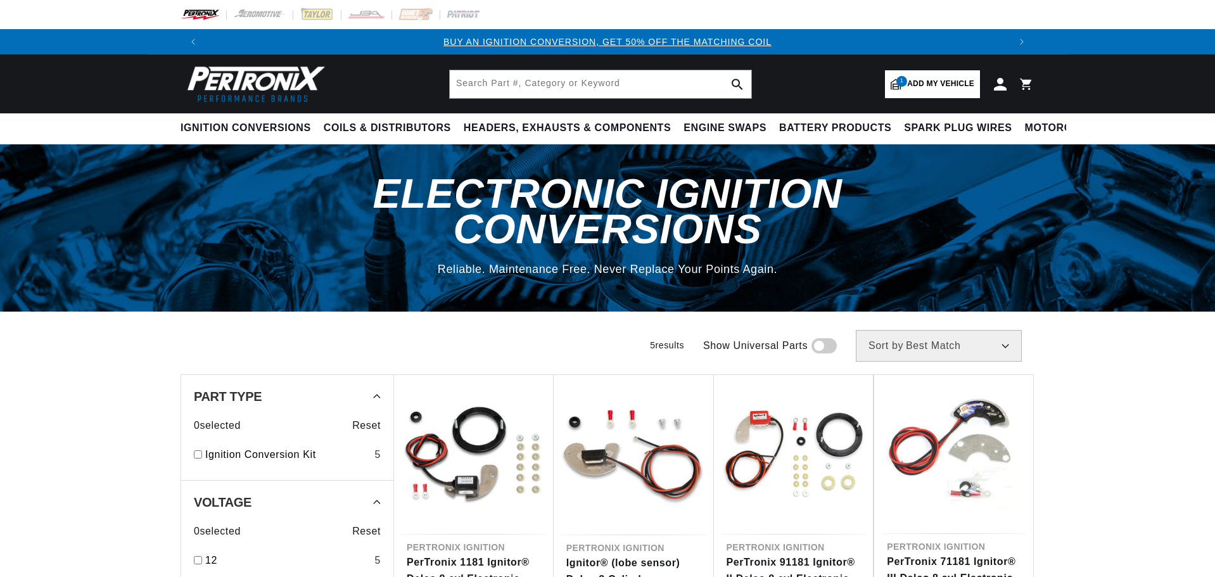
select select "Accel"
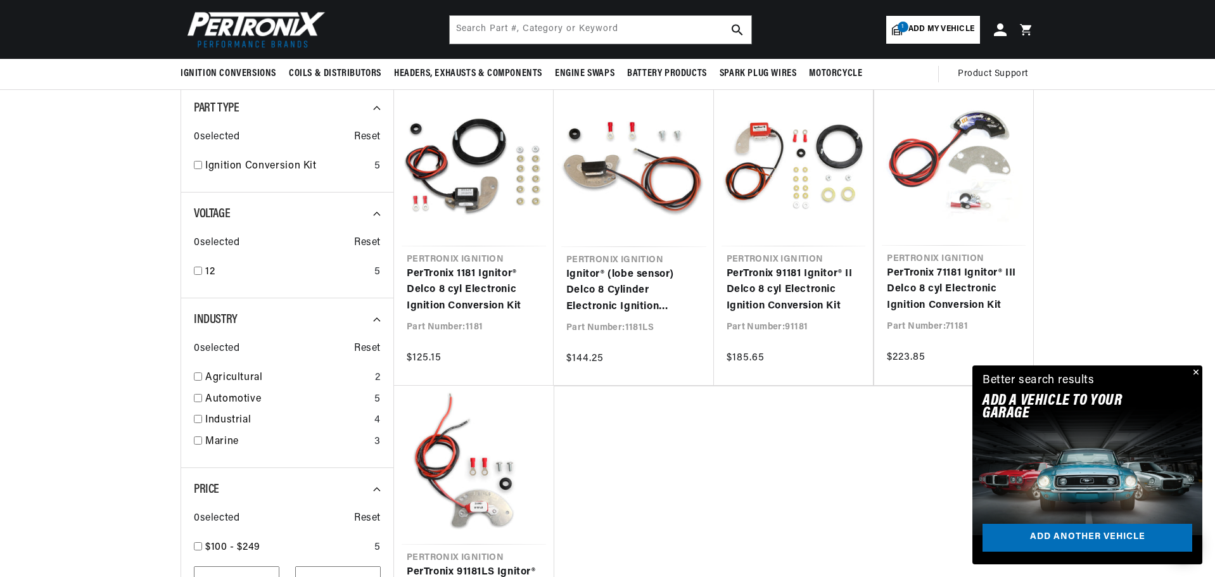
scroll to position [0, 791]
click at [598, 288] on link "Ignitor® (lobe sensor) Delco 8 Cylinder Electronic Ignition Conversion Kit" at bounding box center [633, 291] width 135 height 49
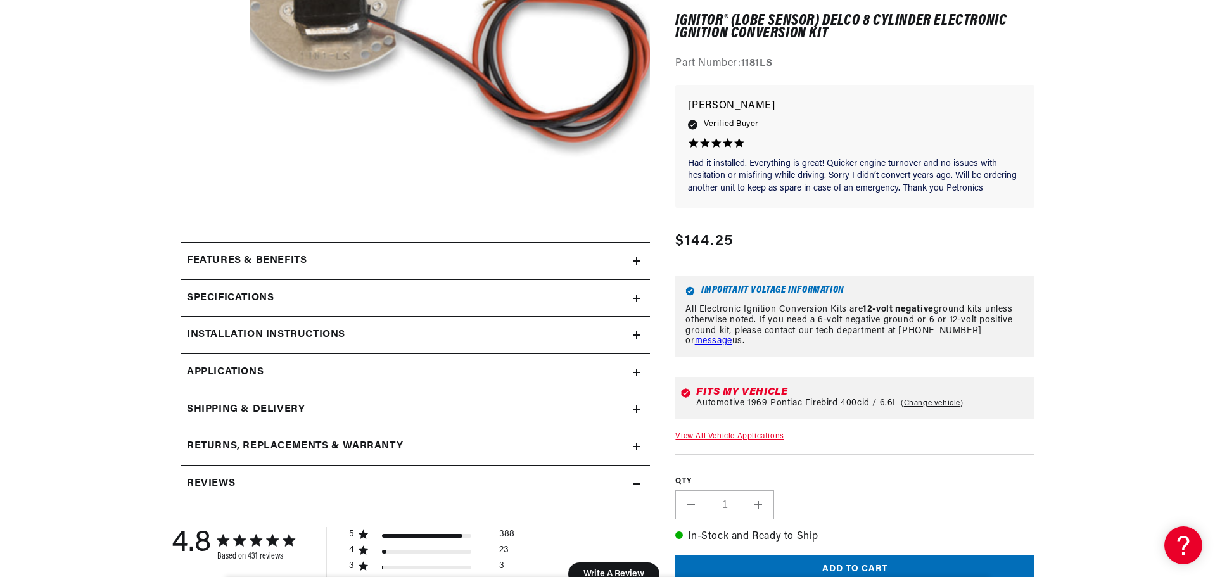
click at [253, 292] on h2 "Specifications" at bounding box center [230, 298] width 87 height 16
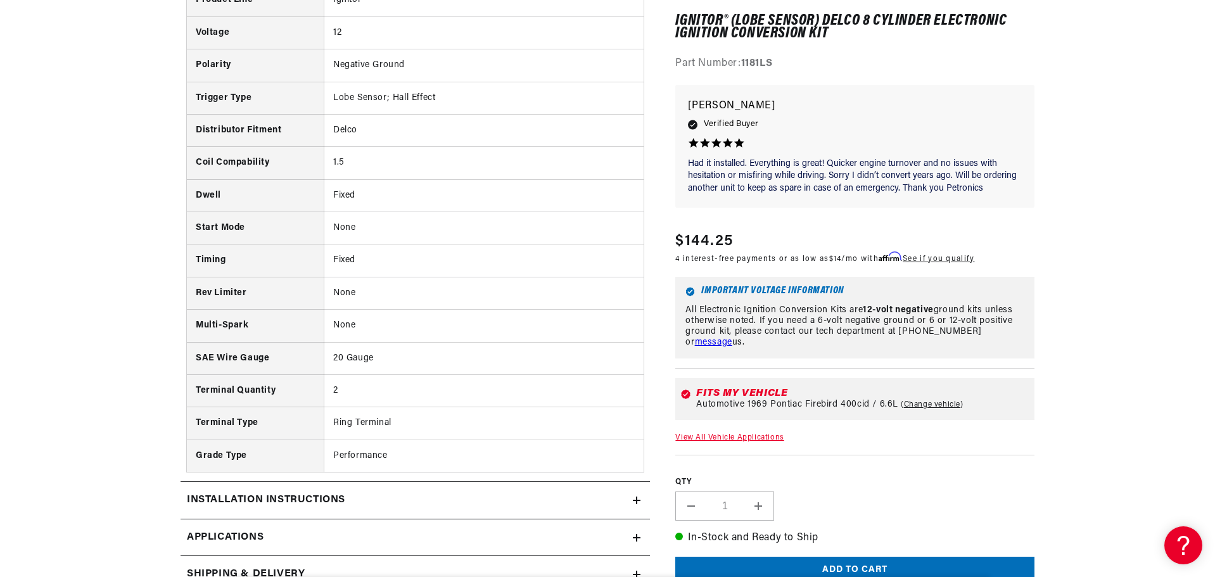
scroll to position [823, 0]
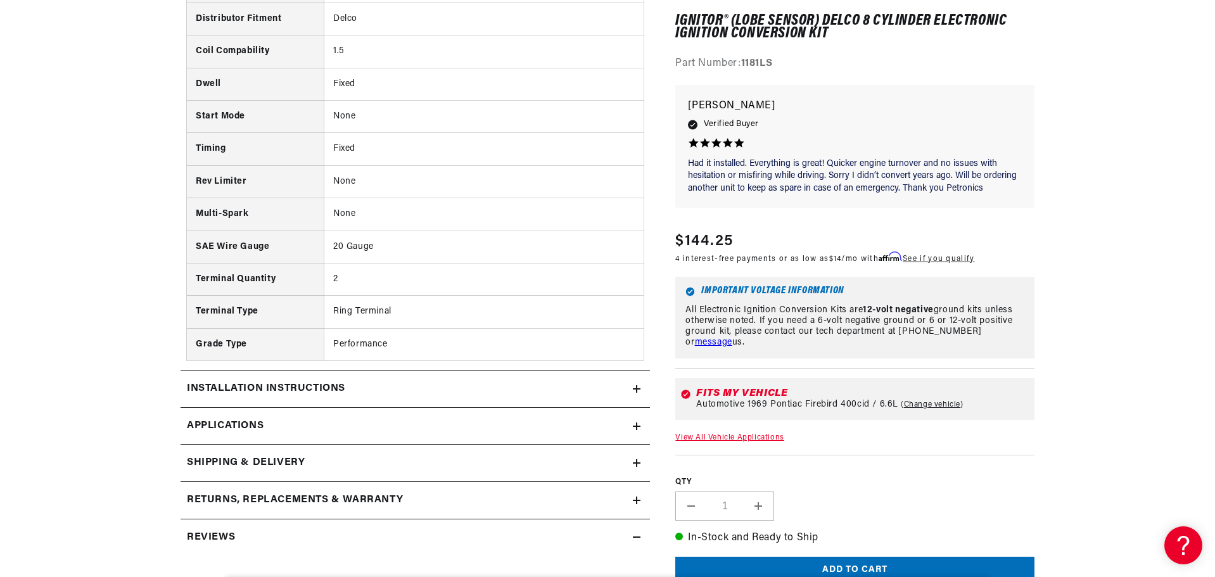
click at [251, 383] on h2 "Installation instructions" at bounding box center [266, 389] width 158 height 16
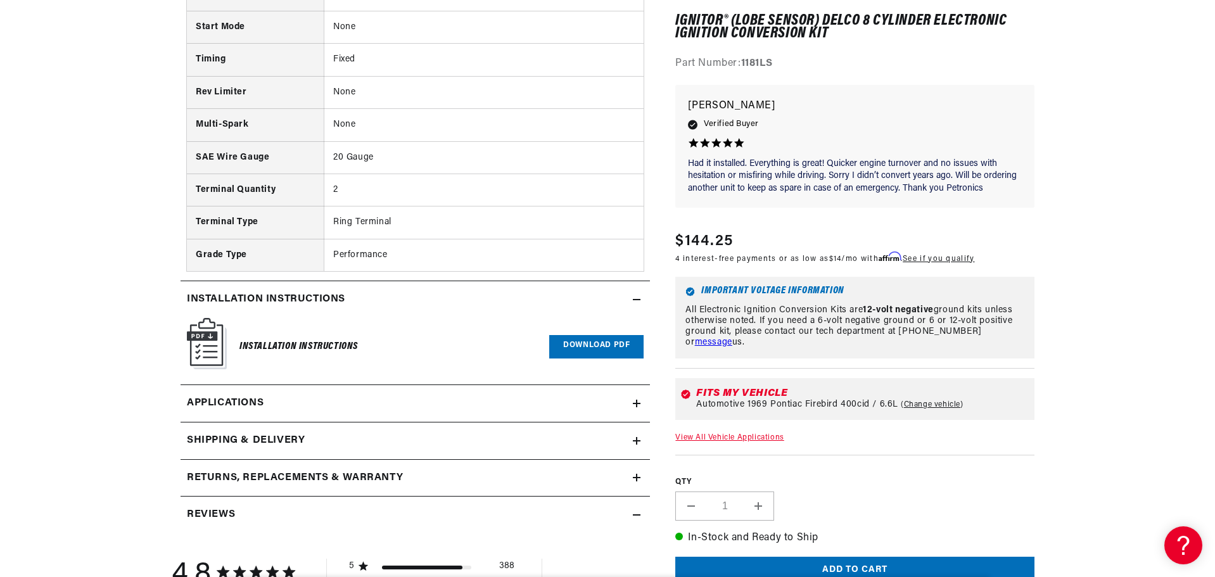
scroll to position [1140, 0]
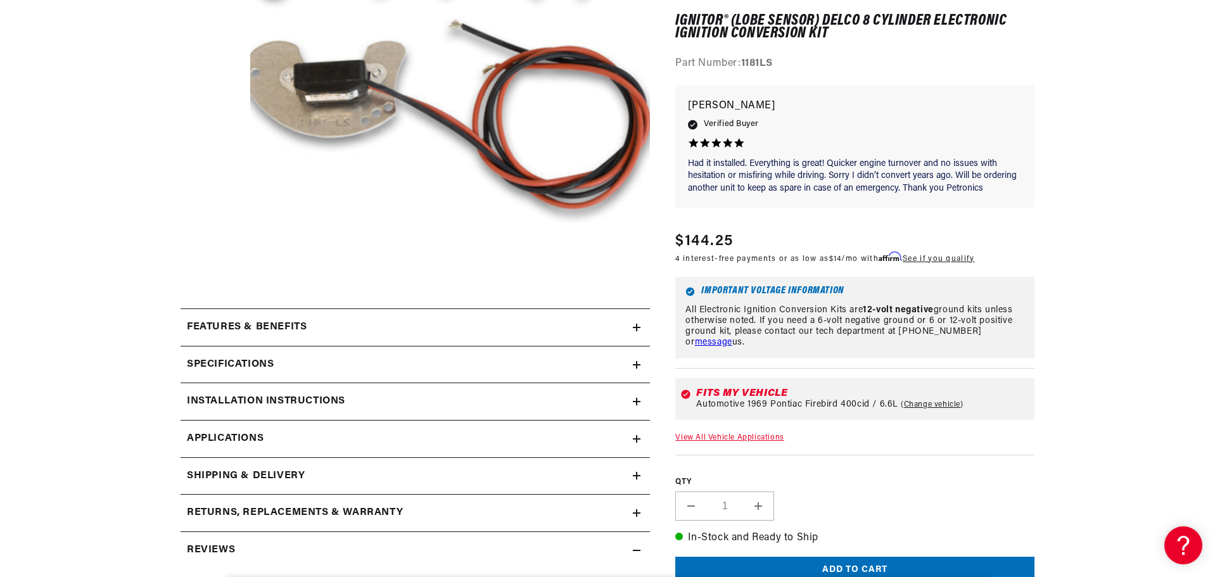
scroll to position [317, 0]
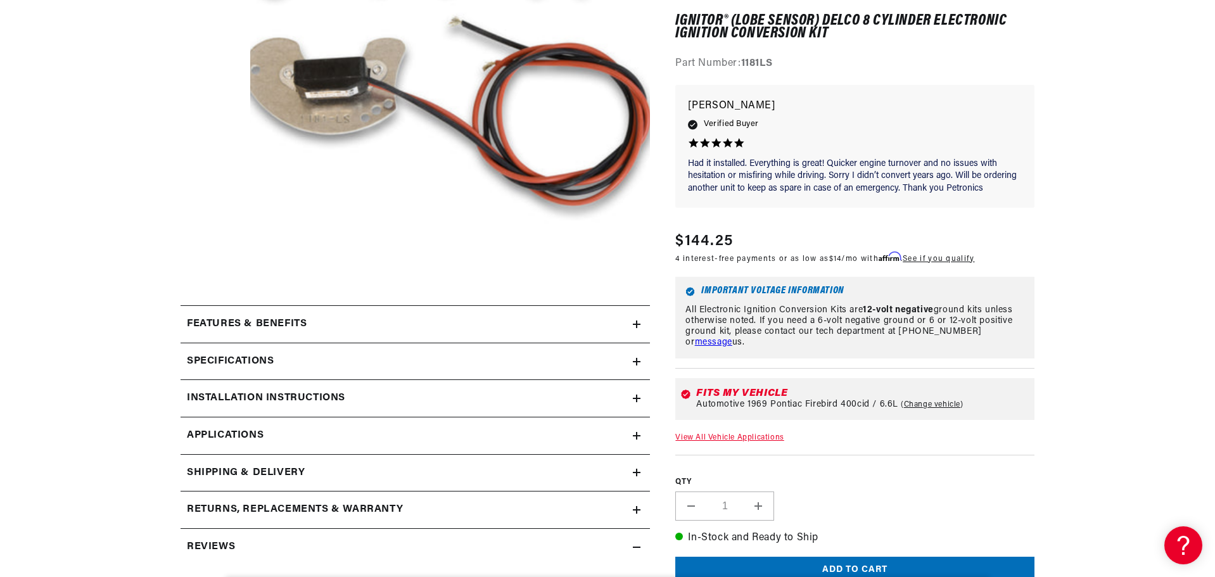
drag, startPoint x: 259, startPoint y: 326, endPoint x: 244, endPoint y: 331, distance: 16.2
click at [258, 326] on h2 "Features & Benefits" at bounding box center [247, 324] width 120 height 16
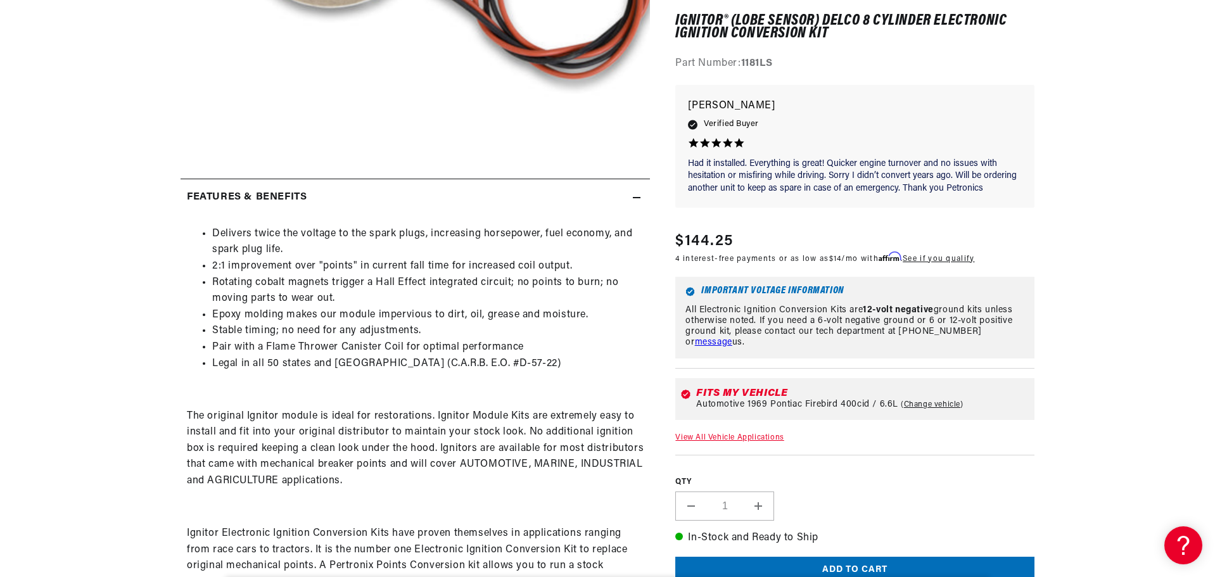
scroll to position [0, 1582]
click at [267, 285] on li "Rotating cobalt magnets trigger a Hall Effect integrated circuit; no points to …" at bounding box center [427, 291] width 431 height 32
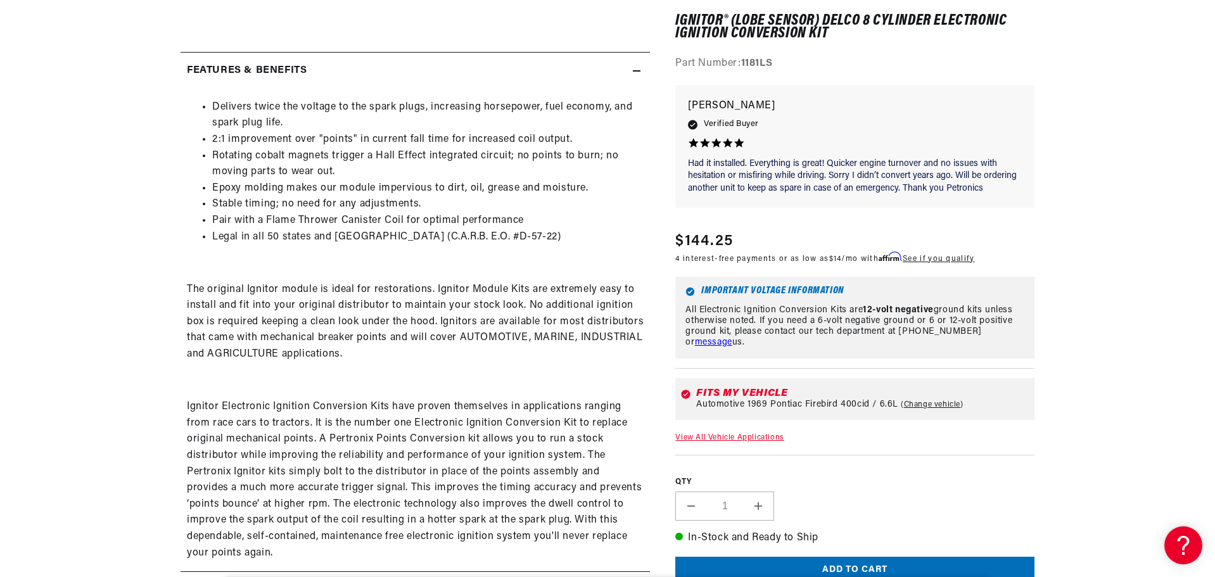
scroll to position [0, 0]
click at [272, 183] on li "Epoxy molding makes our module impervious to dirt, oil, grease and moisture." at bounding box center [427, 188] width 431 height 16
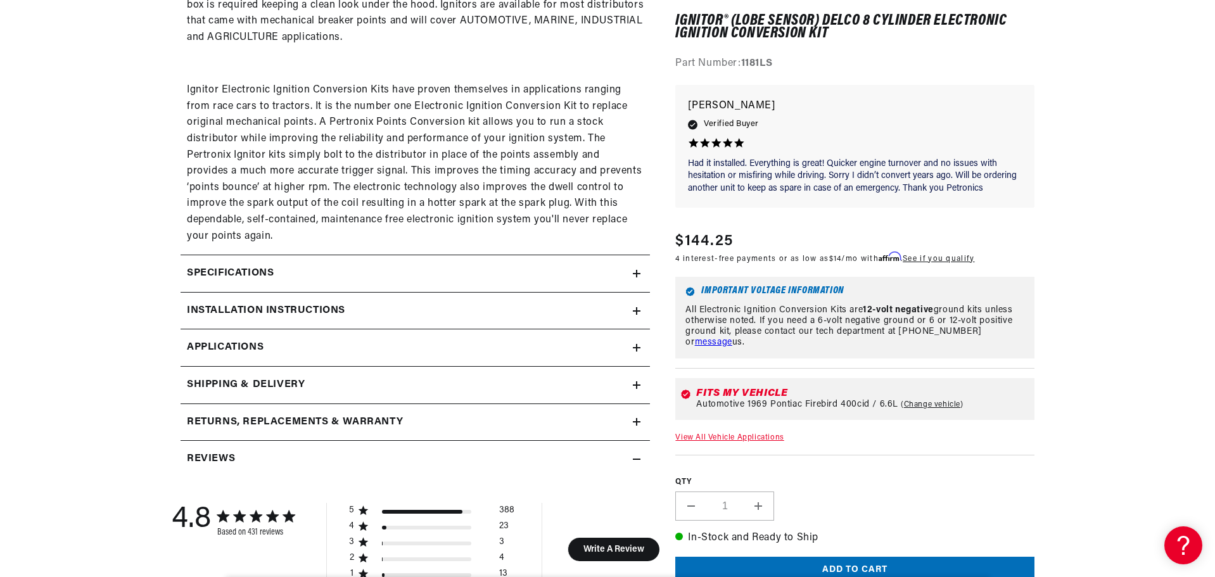
click at [274, 191] on p "Ignitor Electronic Ignition Conversion Kits have proven themselves in applicati…" at bounding box center [415, 163] width 457 height 162
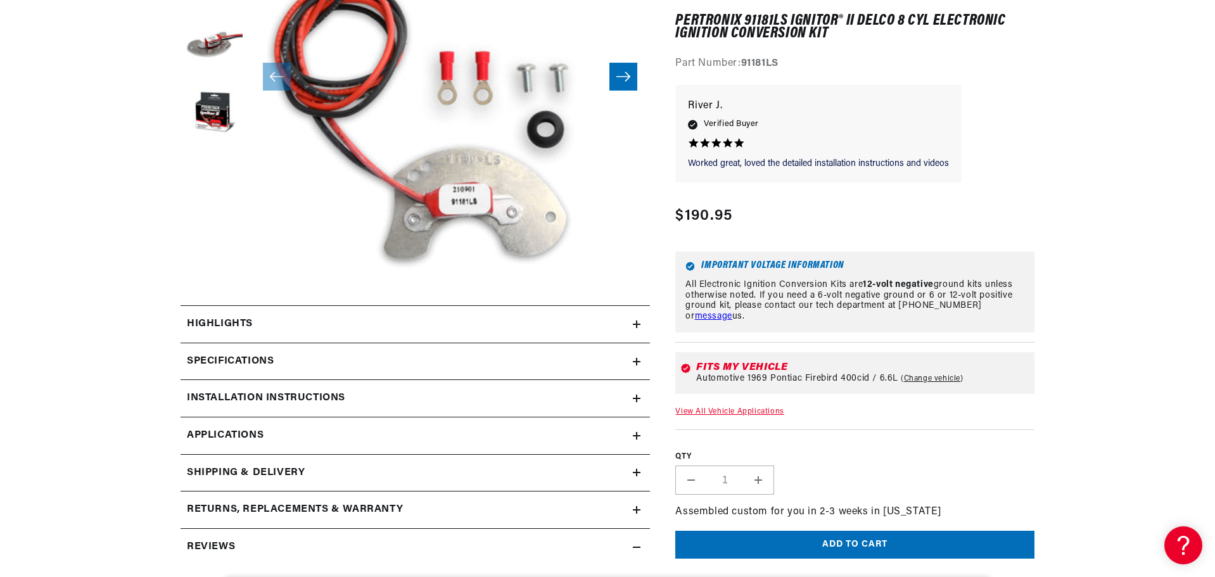
click at [226, 326] on h2 "Highlights" at bounding box center [220, 324] width 66 height 16
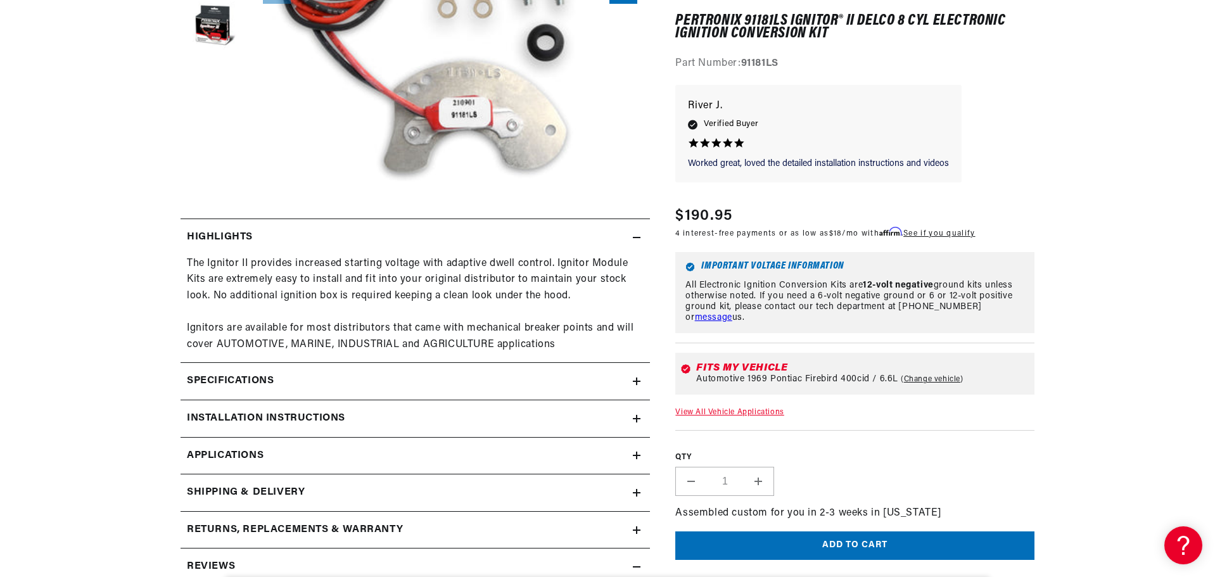
scroll to position [443, 0]
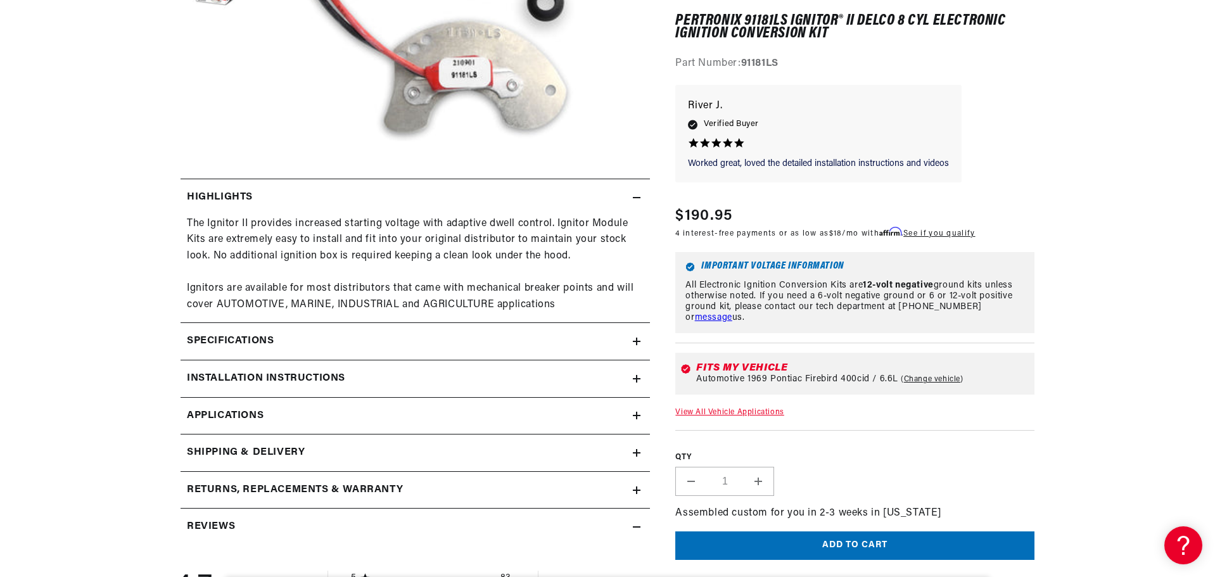
click at [276, 243] on div "The Ignitor II provides increased starting voltage with adaptive dwell control.…" at bounding box center [415, 265] width 457 height 98
click at [237, 345] on h2 "Specifications" at bounding box center [230, 341] width 87 height 16
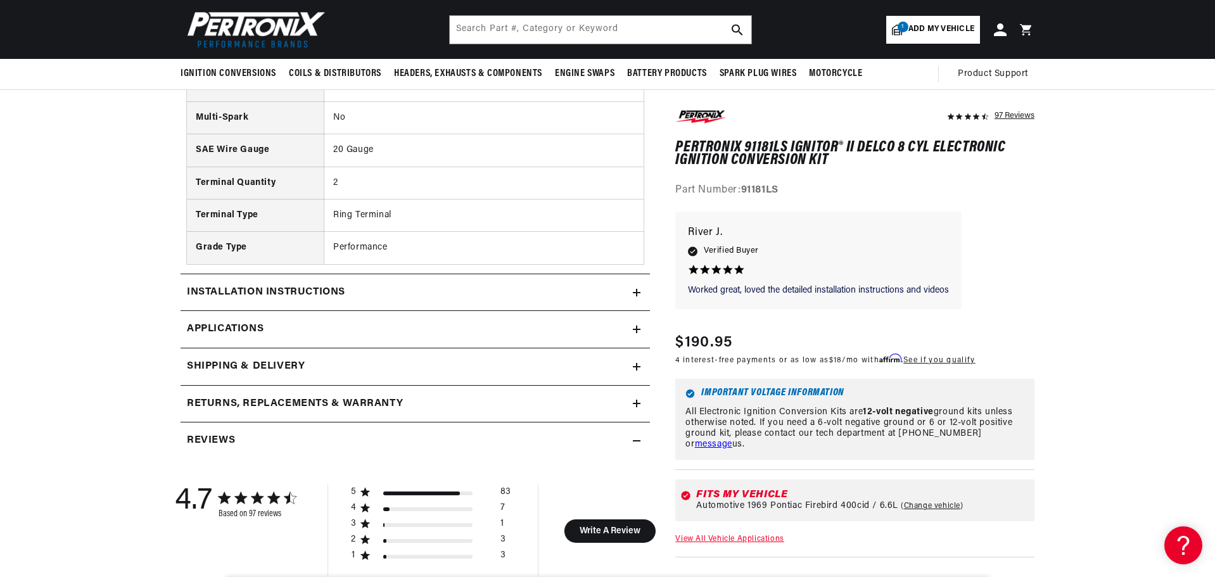
scroll to position [1013, 0]
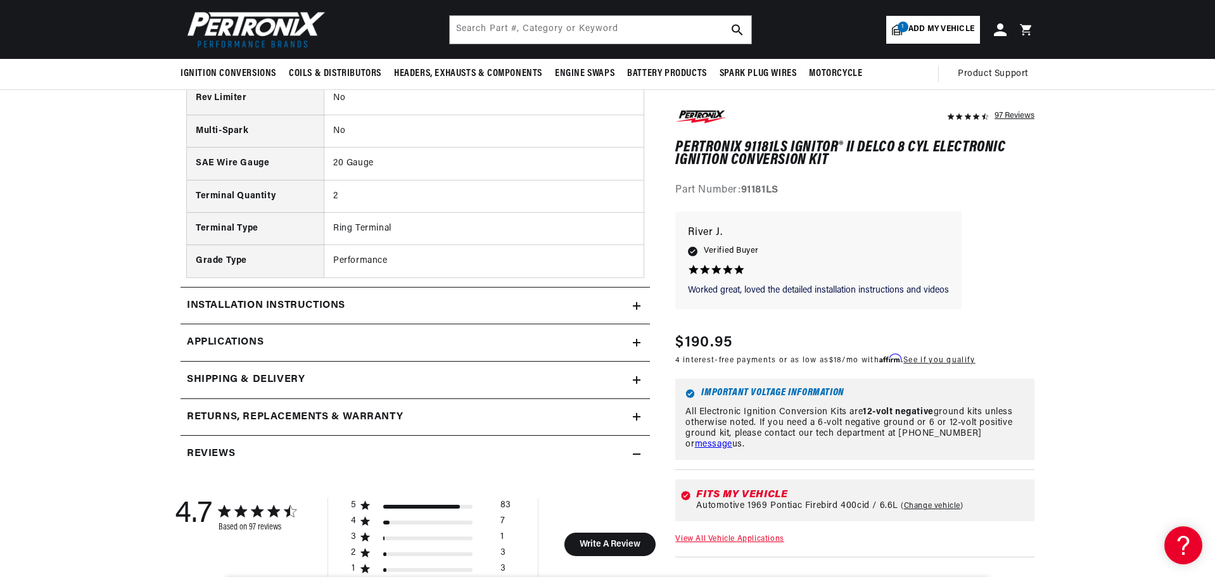
click at [245, 296] on summary "Installation instructions" at bounding box center [414, 306] width 469 height 37
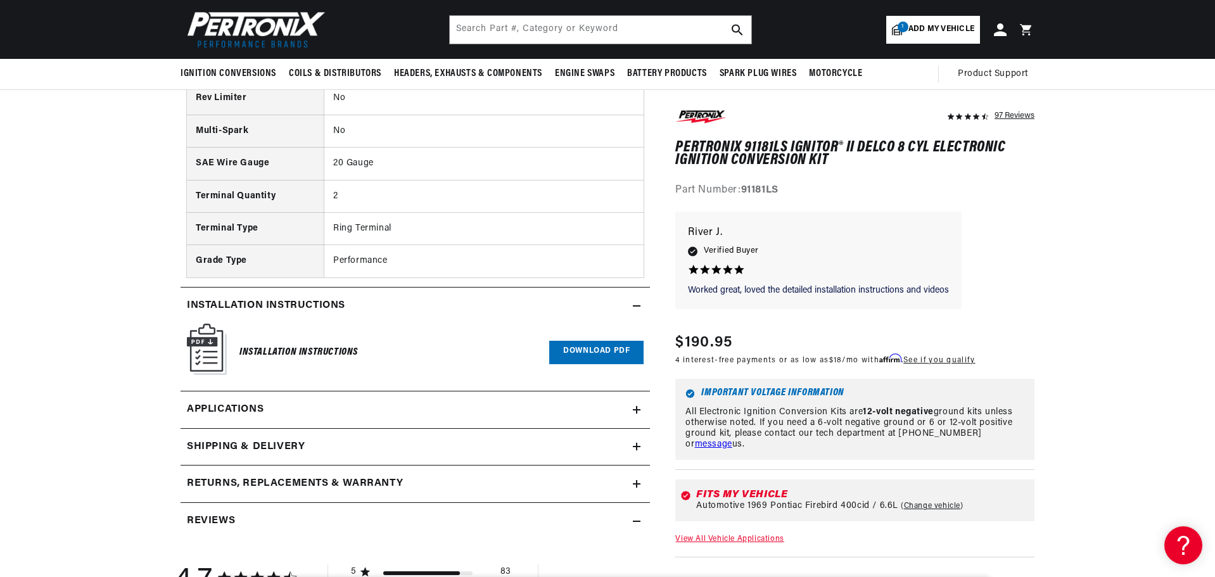
click at [212, 410] on span "Applications" at bounding box center [225, 410] width 77 height 16
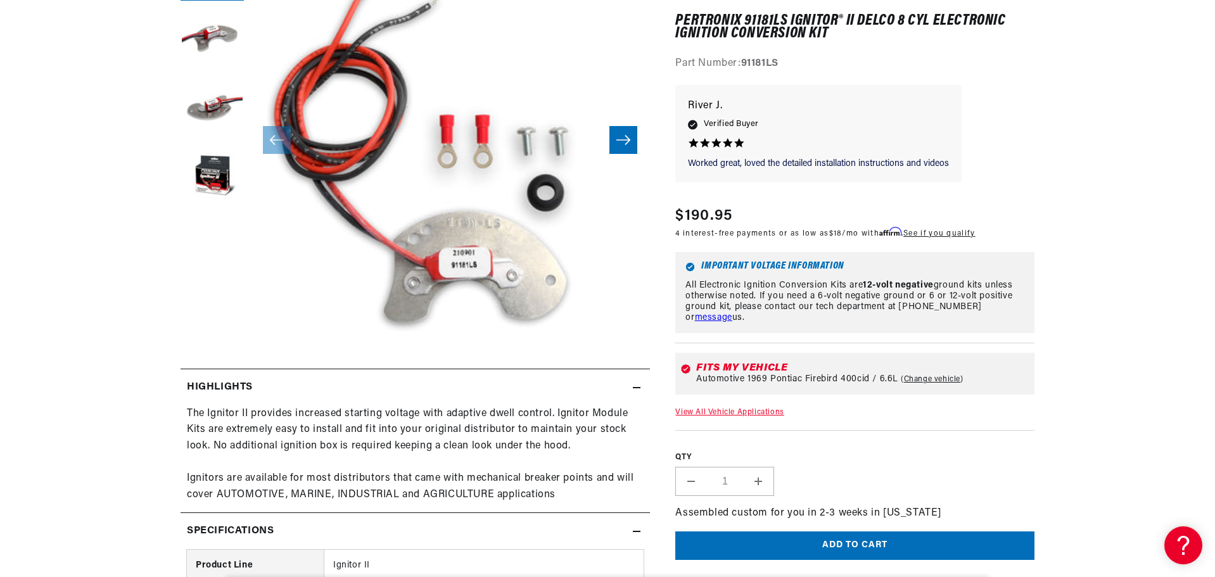
scroll to position [443, 0]
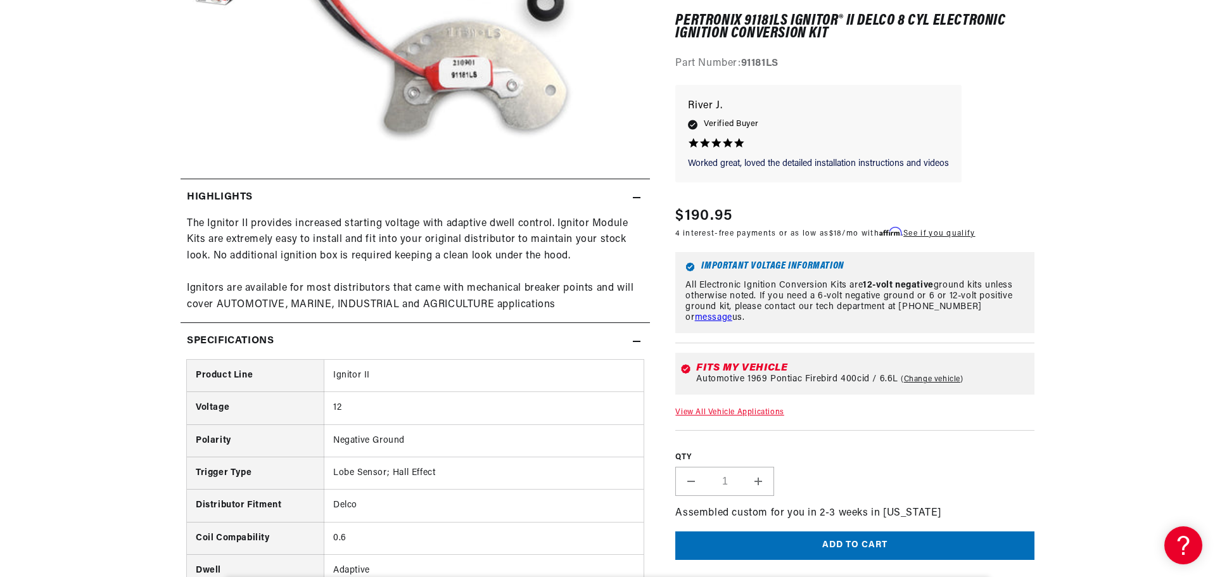
drag, startPoint x: 434, startPoint y: 244, endPoint x: 349, endPoint y: 244, distance: 85.5
click at [434, 244] on div "The Ignitor II provides increased starting voltage with adaptive dwell control.…" at bounding box center [415, 265] width 457 height 98
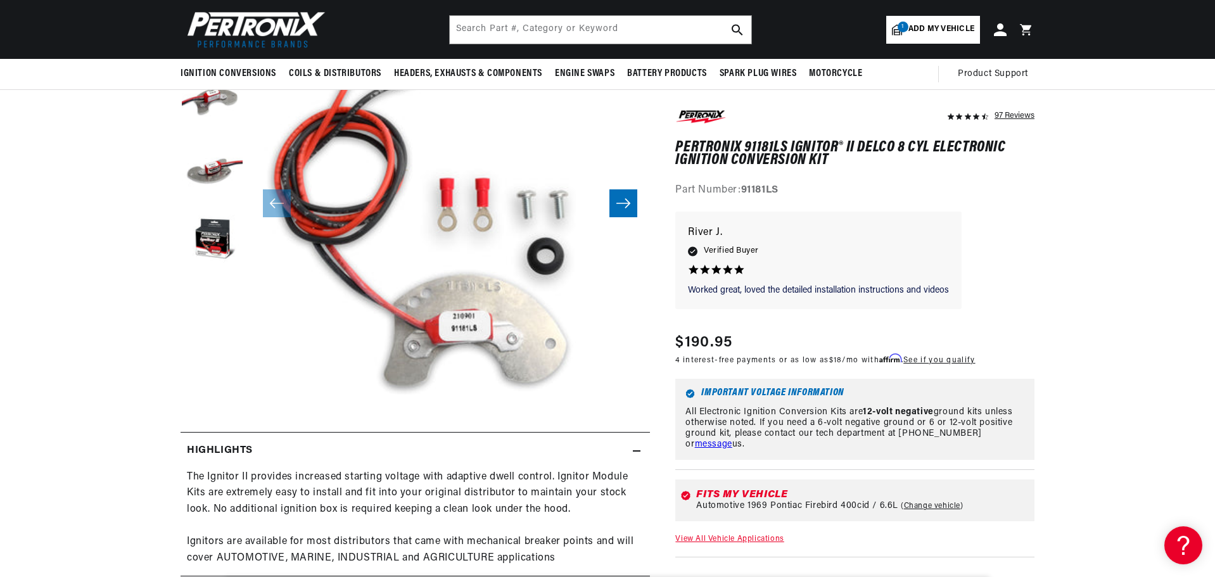
scroll to position [0, 0]
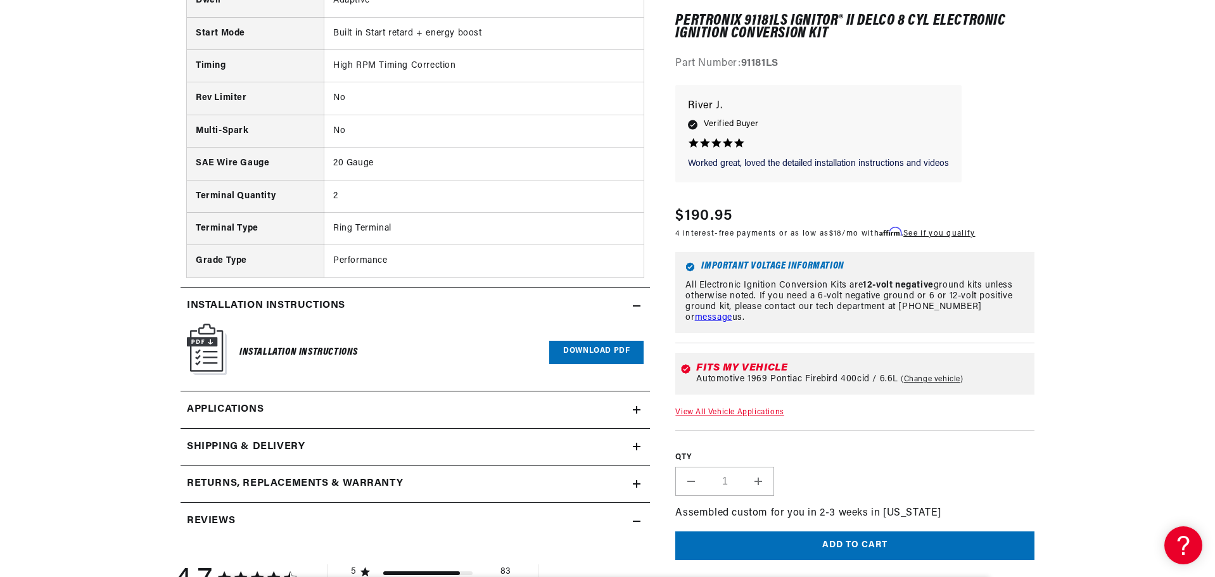
scroll to position [0, 791]
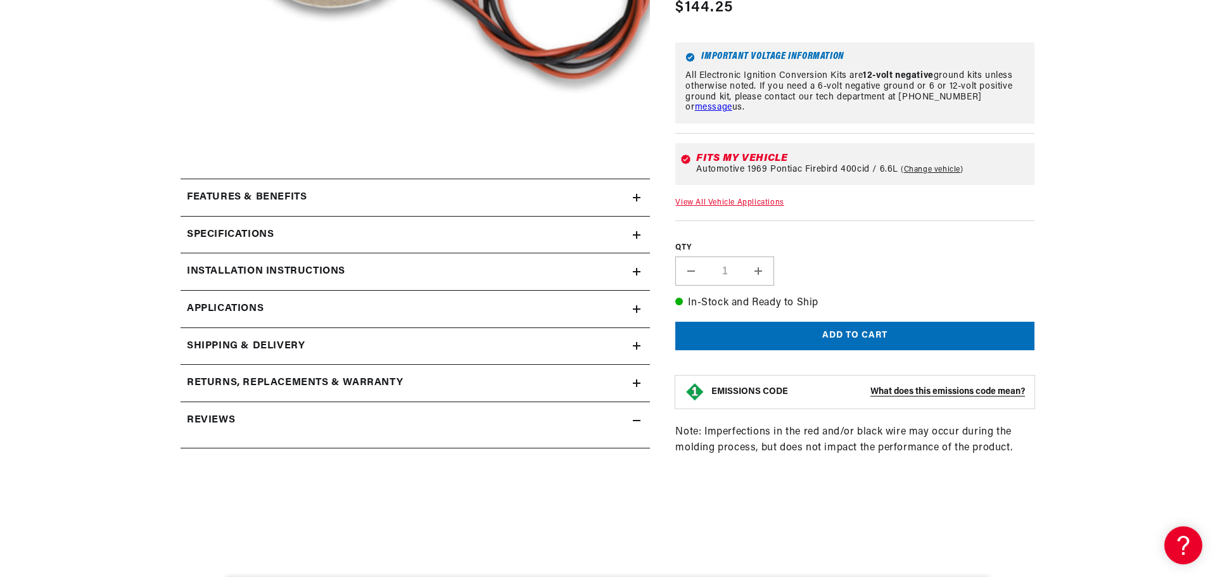
click at [249, 191] on h2 "Features & Benefits" at bounding box center [247, 197] width 120 height 16
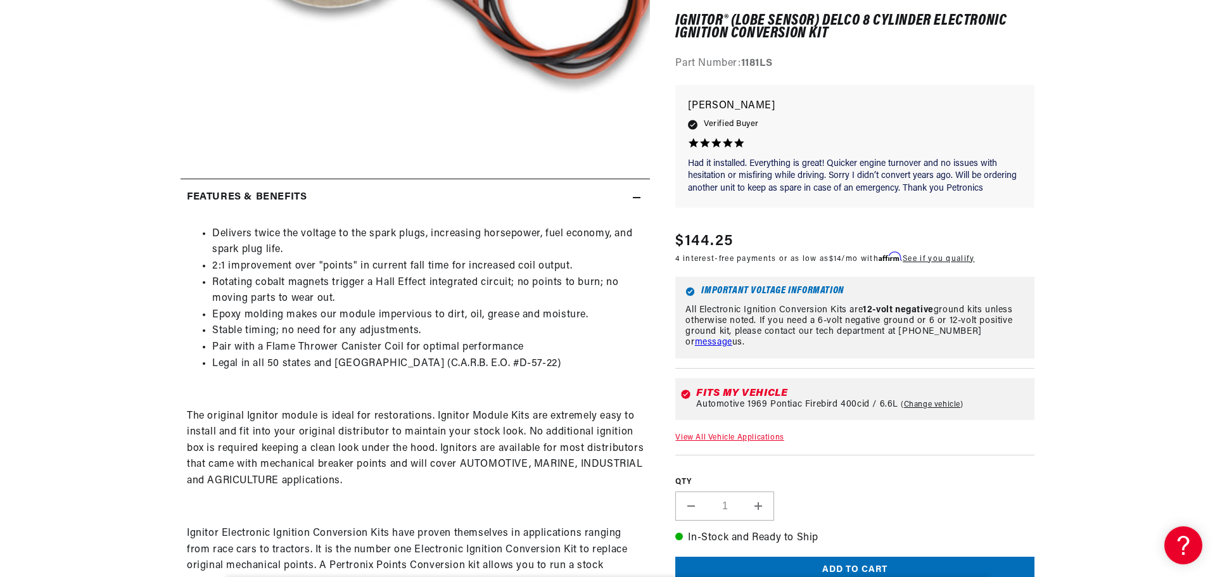
scroll to position [760, 0]
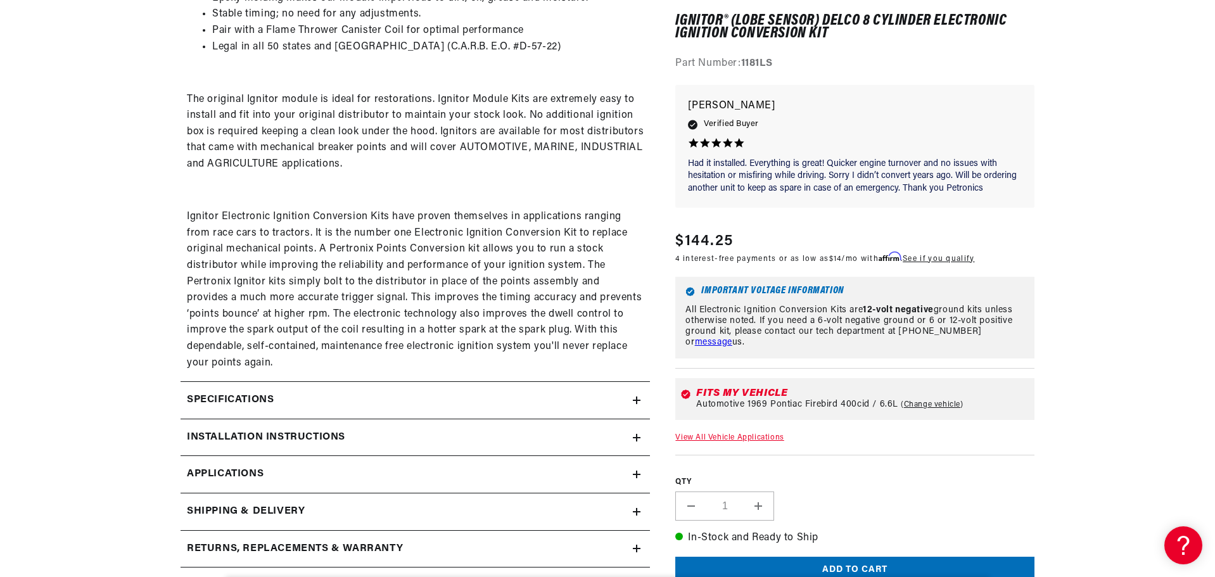
click at [260, 393] on summary "Specifications" at bounding box center [414, 400] width 469 height 37
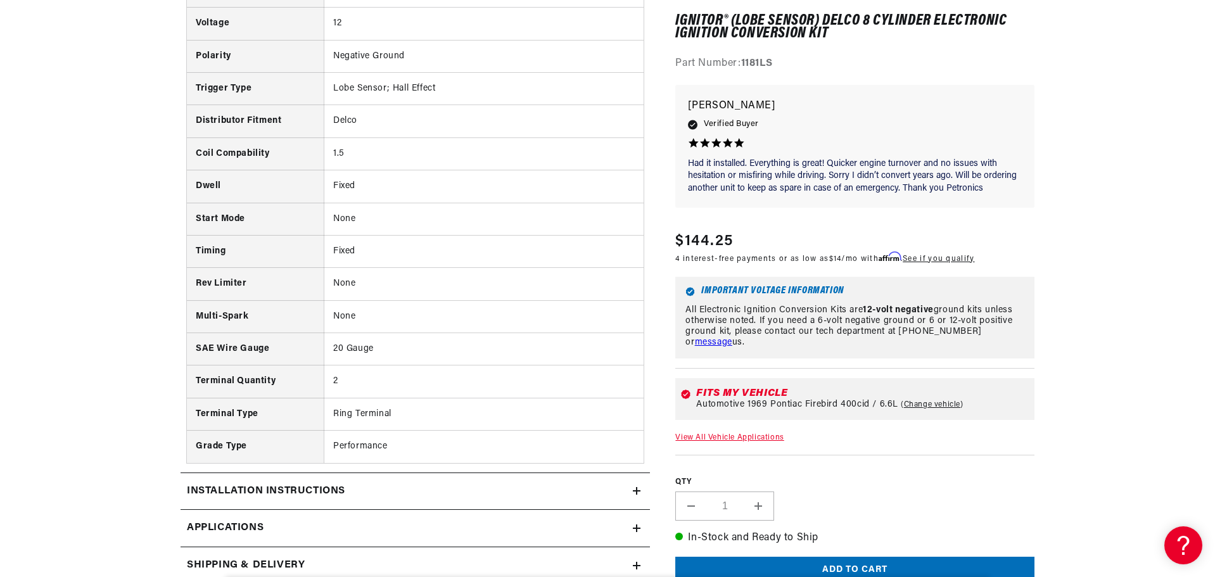
scroll to position [0, 485]
